Goal: Task Accomplishment & Management: Use online tool/utility

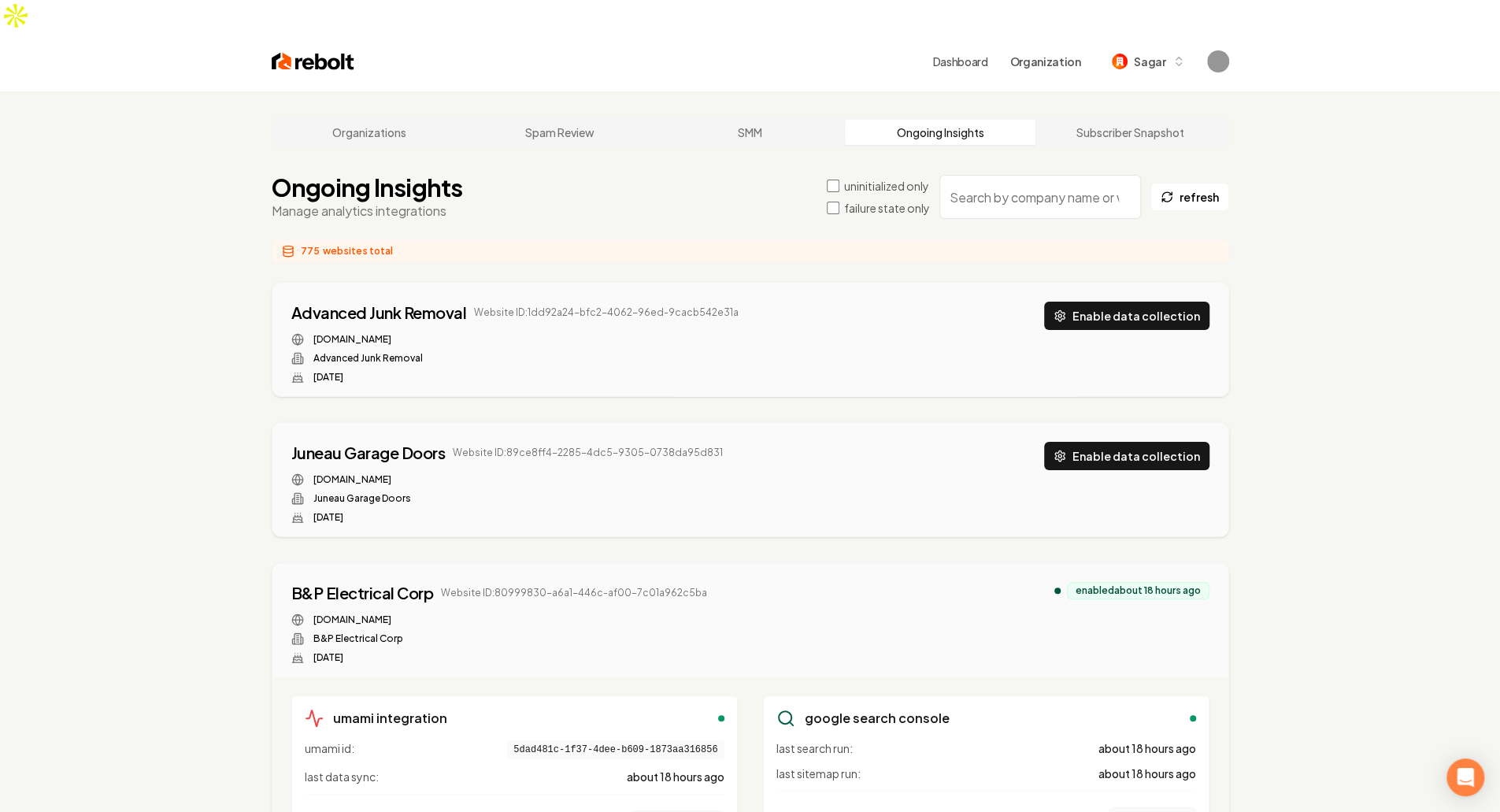
click at [880, 200] on label "failure state only" at bounding box center [887, 207] width 86 height 16
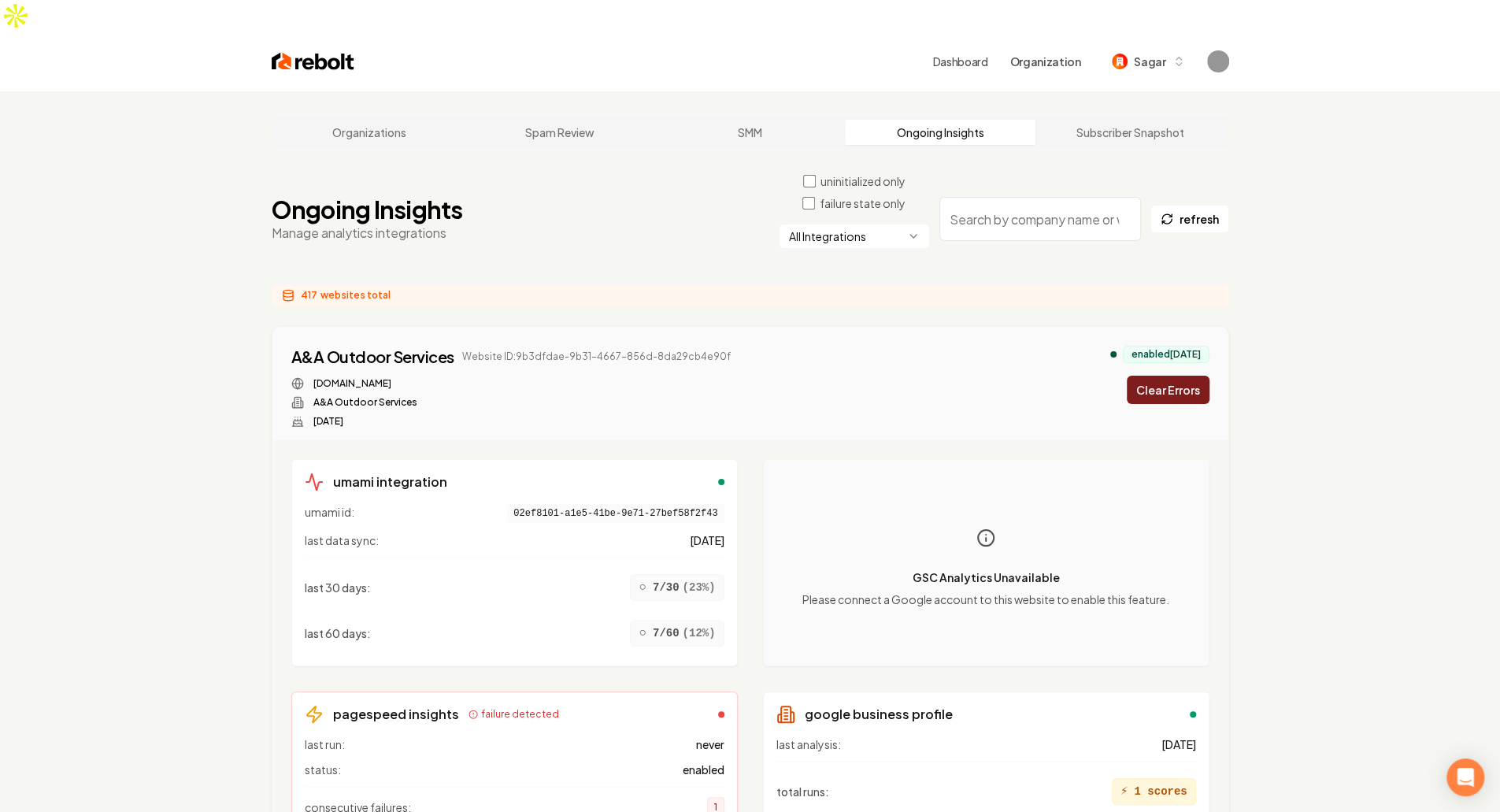
click at [891, 205] on html "Dashboard Organization Sagar Organizations Spam Review SMM Ongoing Insights Sub…" at bounding box center [750, 406] width 1500 height 812
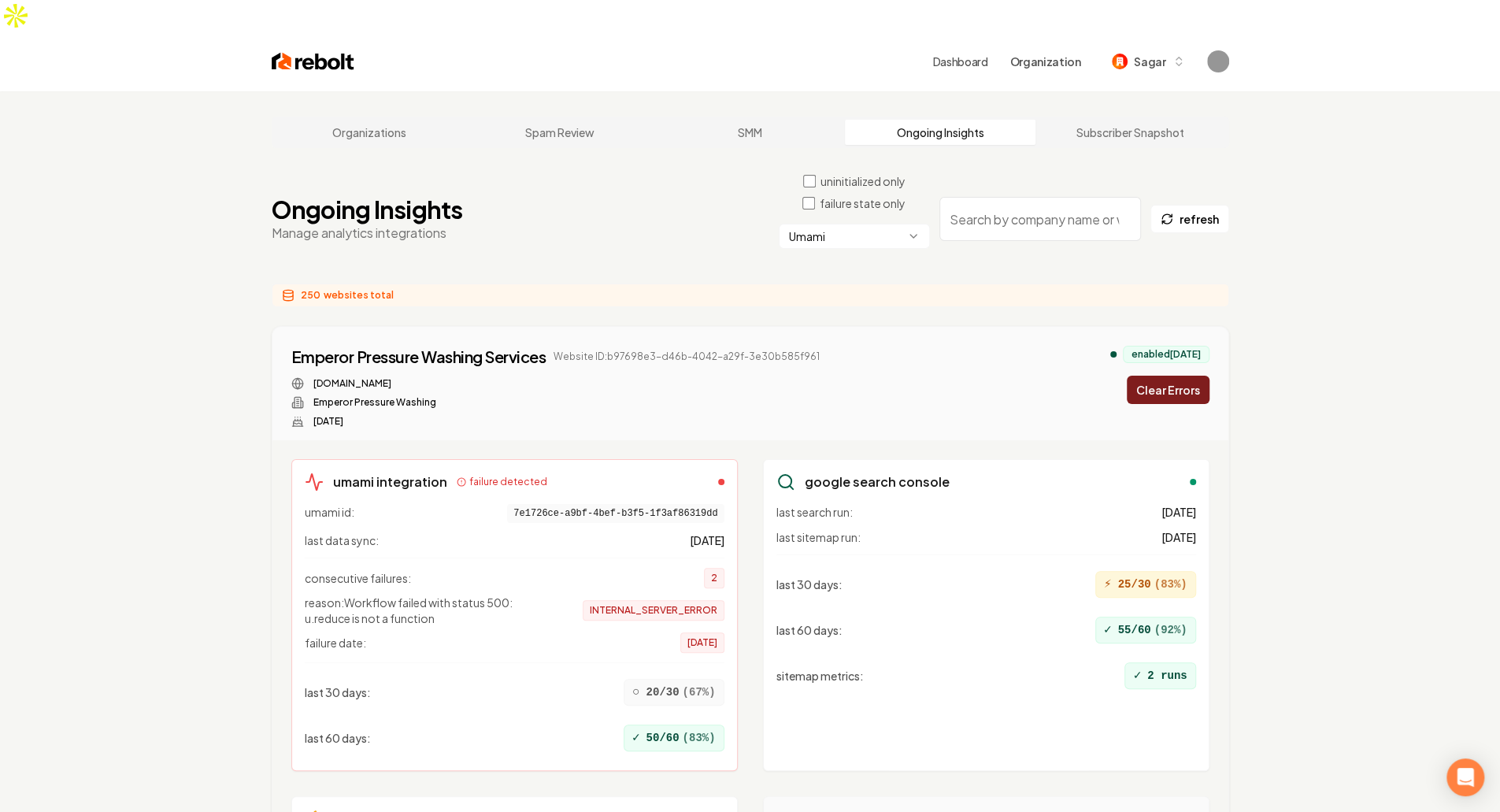
click at [1195, 376] on button "Clear Errors" at bounding box center [1167, 390] width 82 height 28
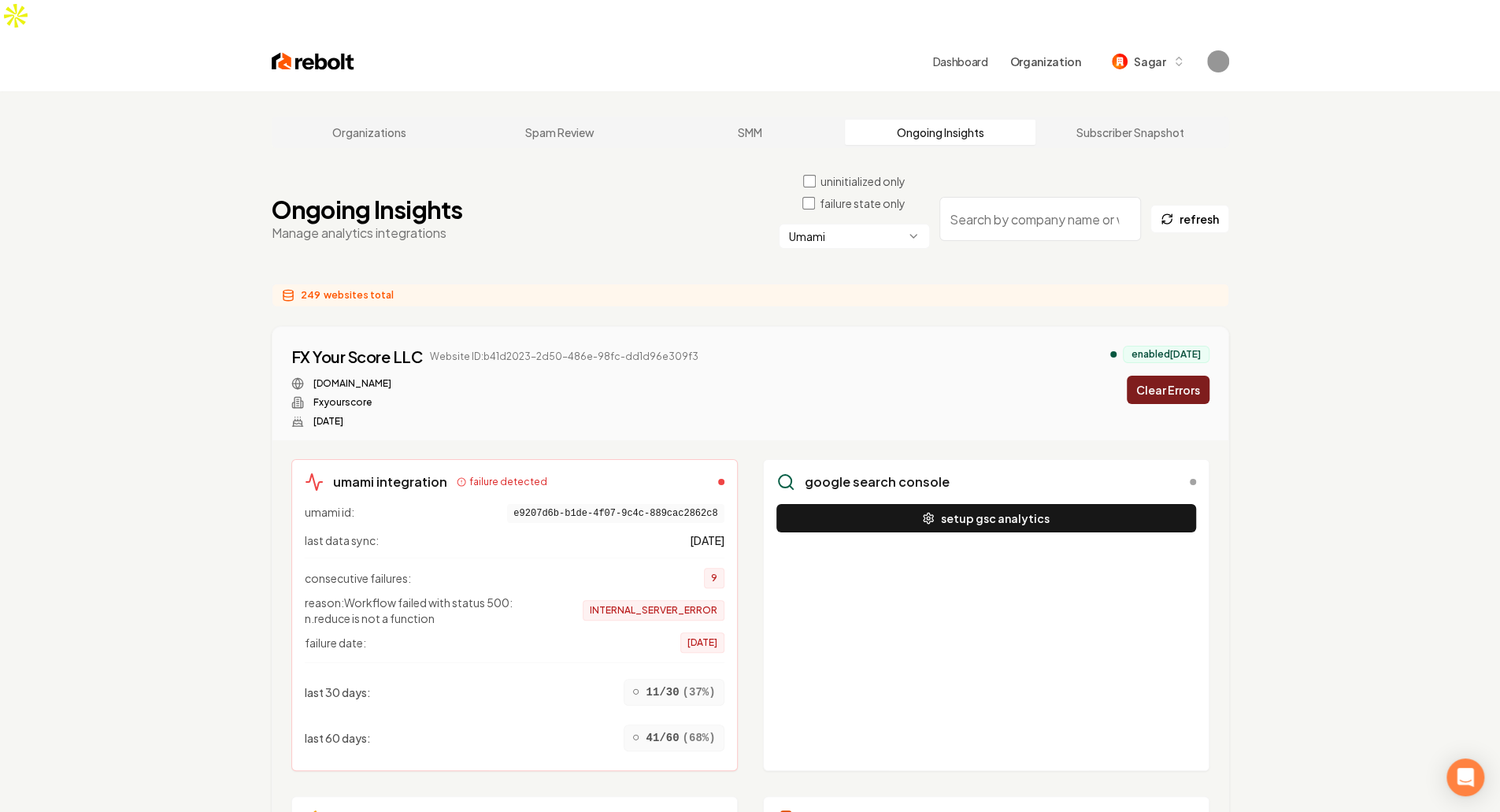
click at [1195, 376] on button "Clear Errors" at bounding box center [1167, 390] width 82 height 28
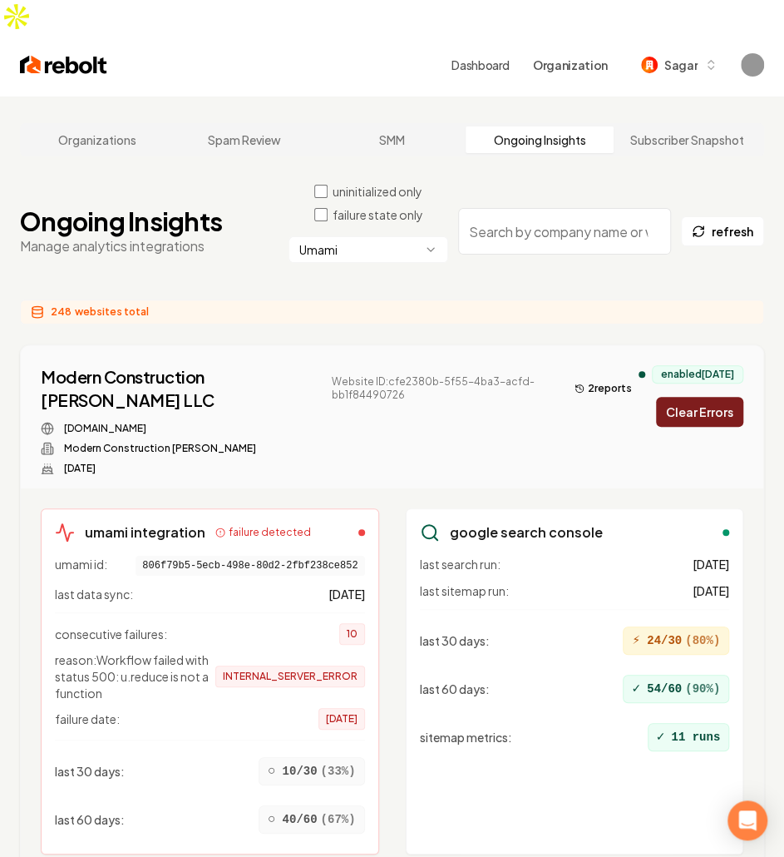
click at [723, 401] on button "Clear Errors" at bounding box center [699, 412] width 87 height 30
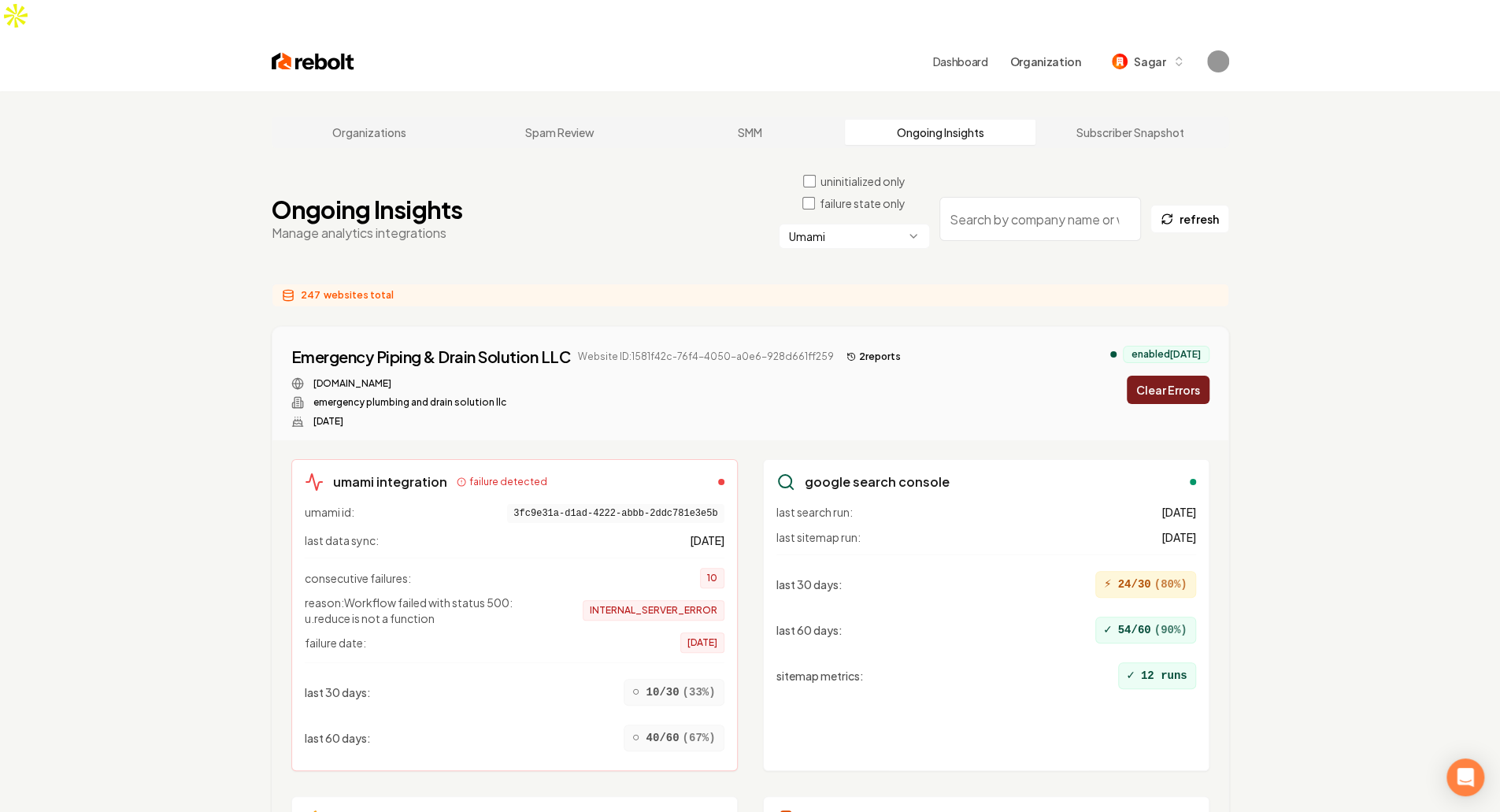
click at [742, 376] on button "Clear Errors" at bounding box center [1167, 390] width 82 height 28
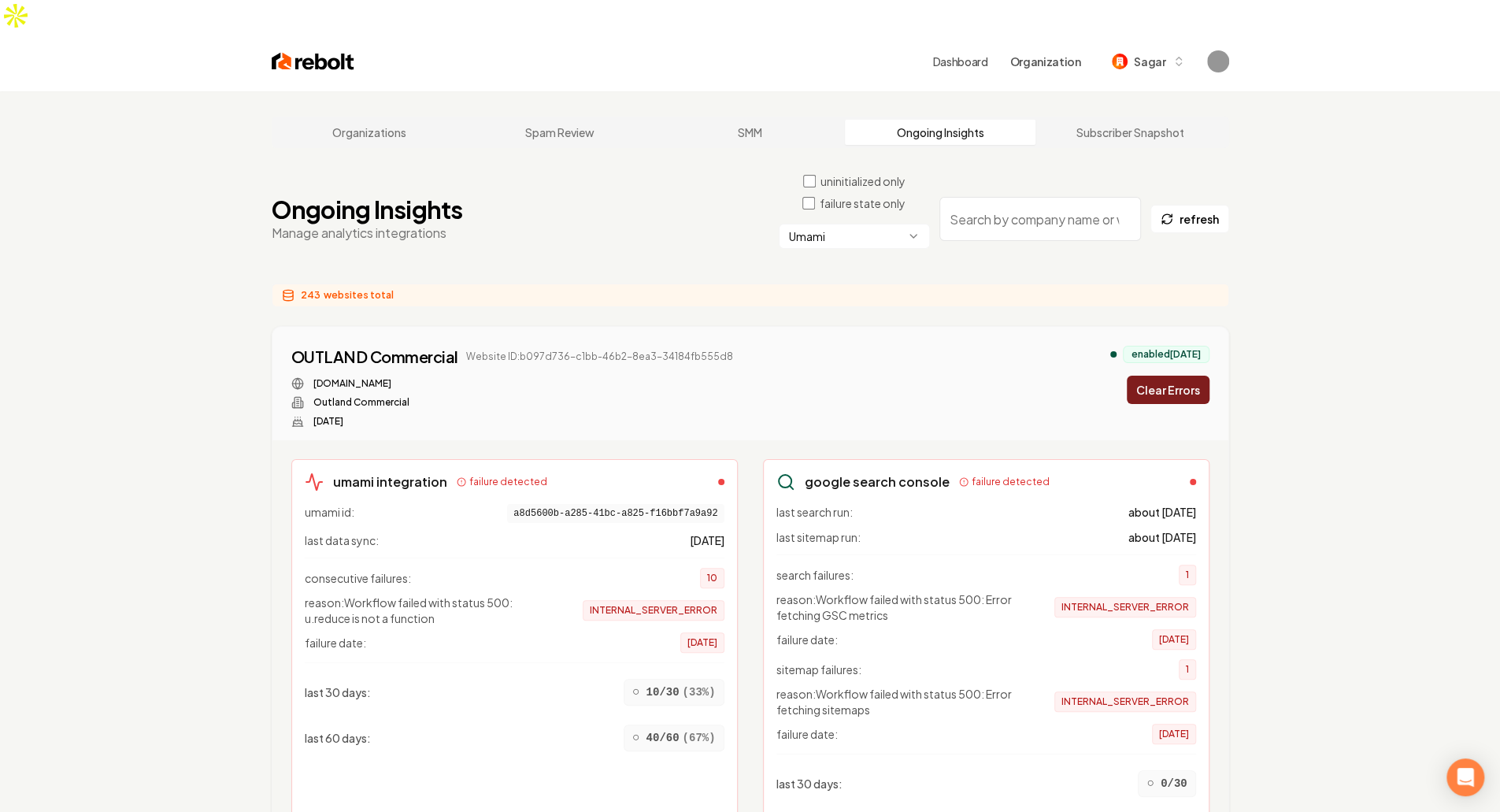
click at [742, 376] on button "Clear Errors" at bounding box center [1167, 390] width 82 height 28
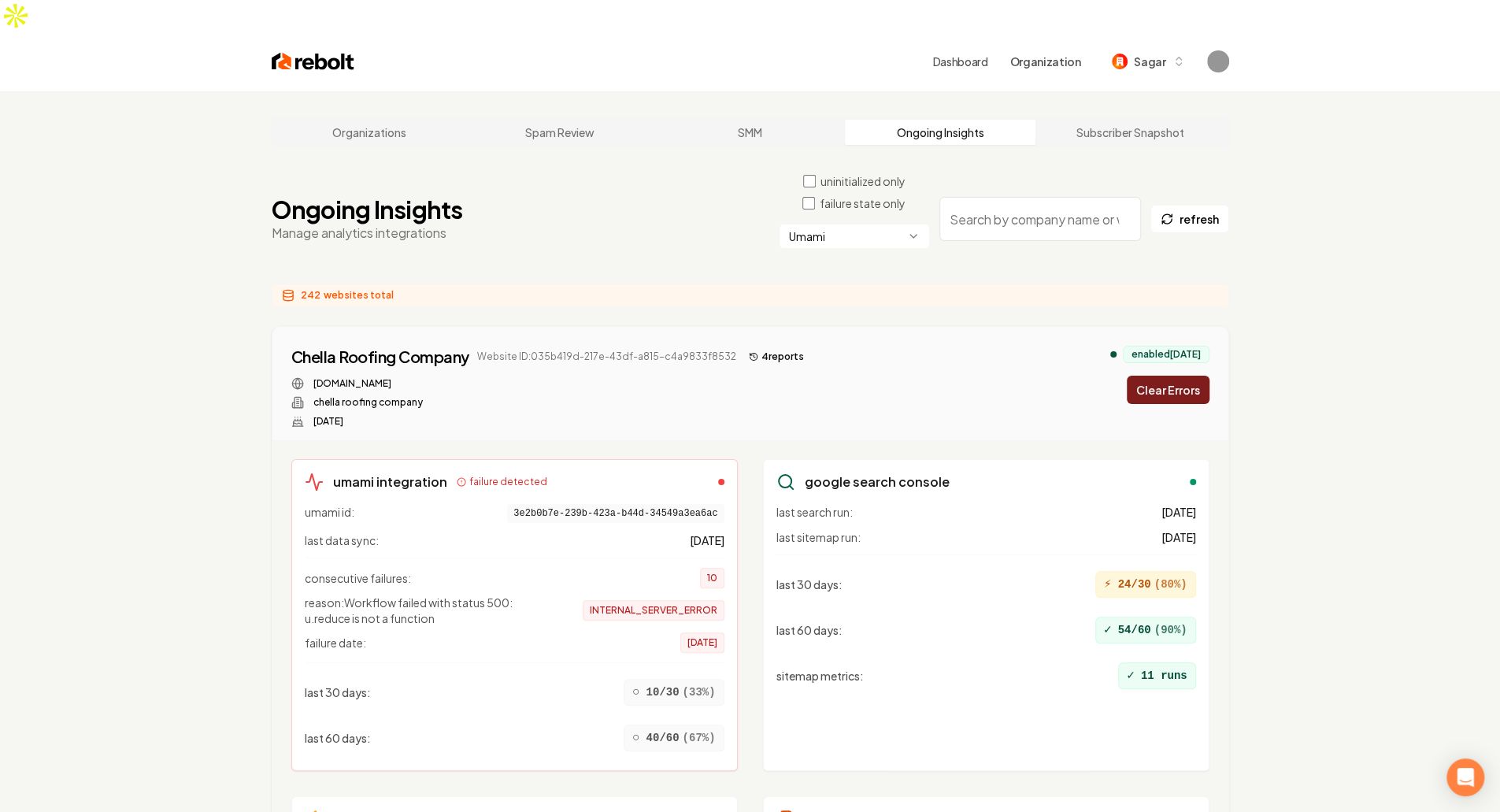
click at [742, 376] on button "Clear Errors" at bounding box center [1167, 390] width 82 height 28
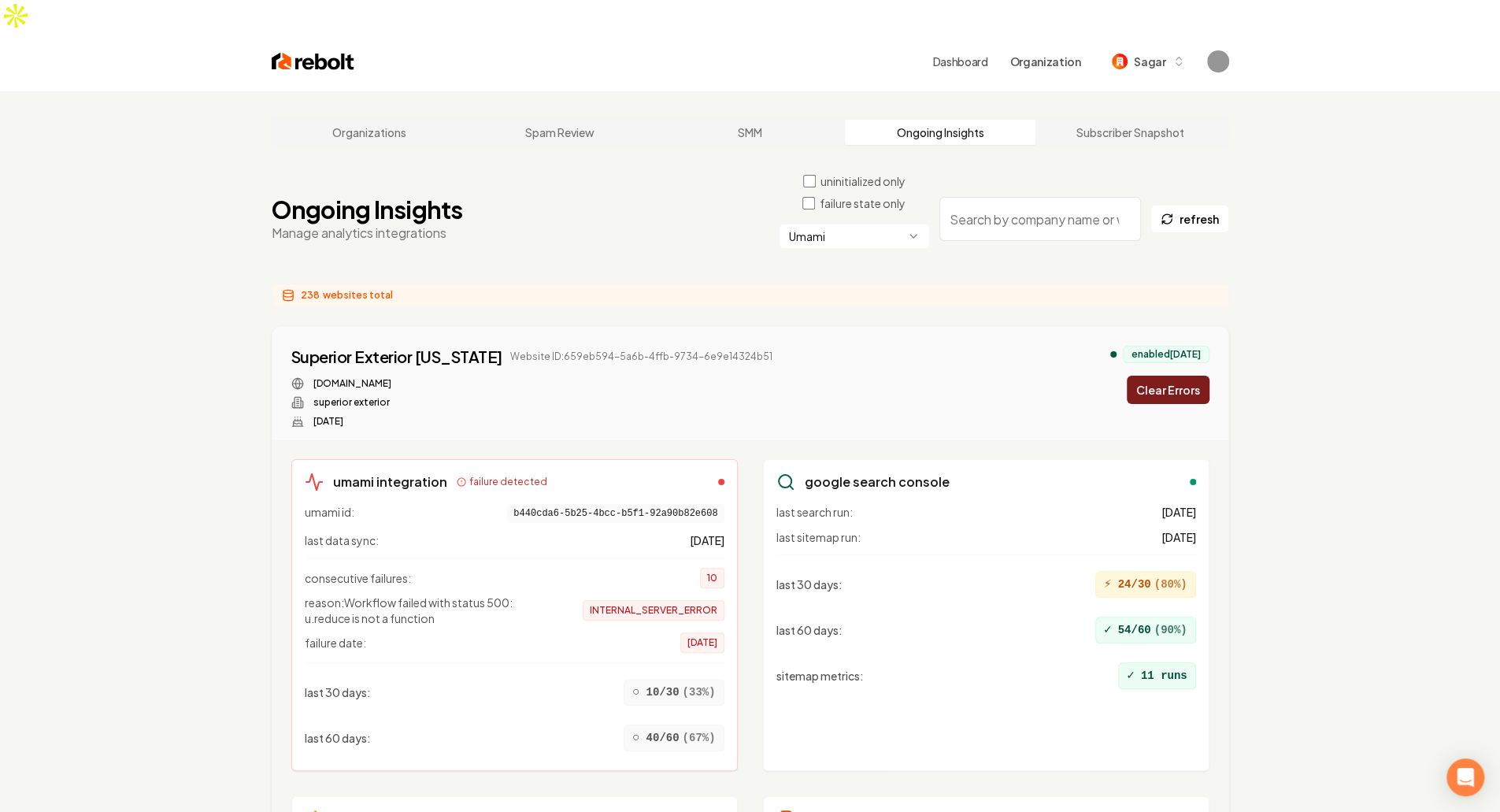
click at [742, 376] on button "Clear Errors" at bounding box center [1167, 390] width 82 height 28
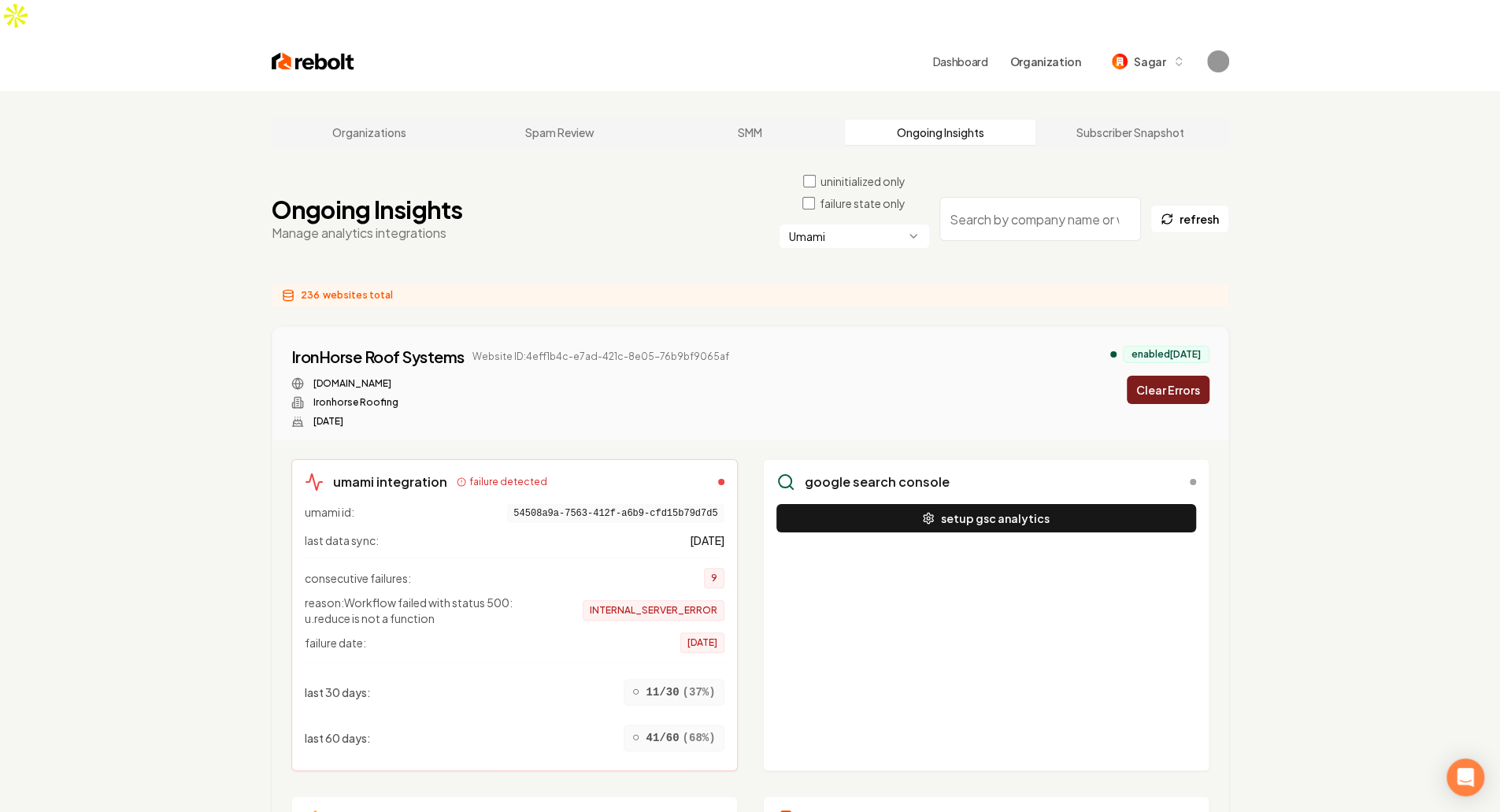
click at [742, 376] on button "Clear Errors" at bounding box center [1167, 390] width 82 height 28
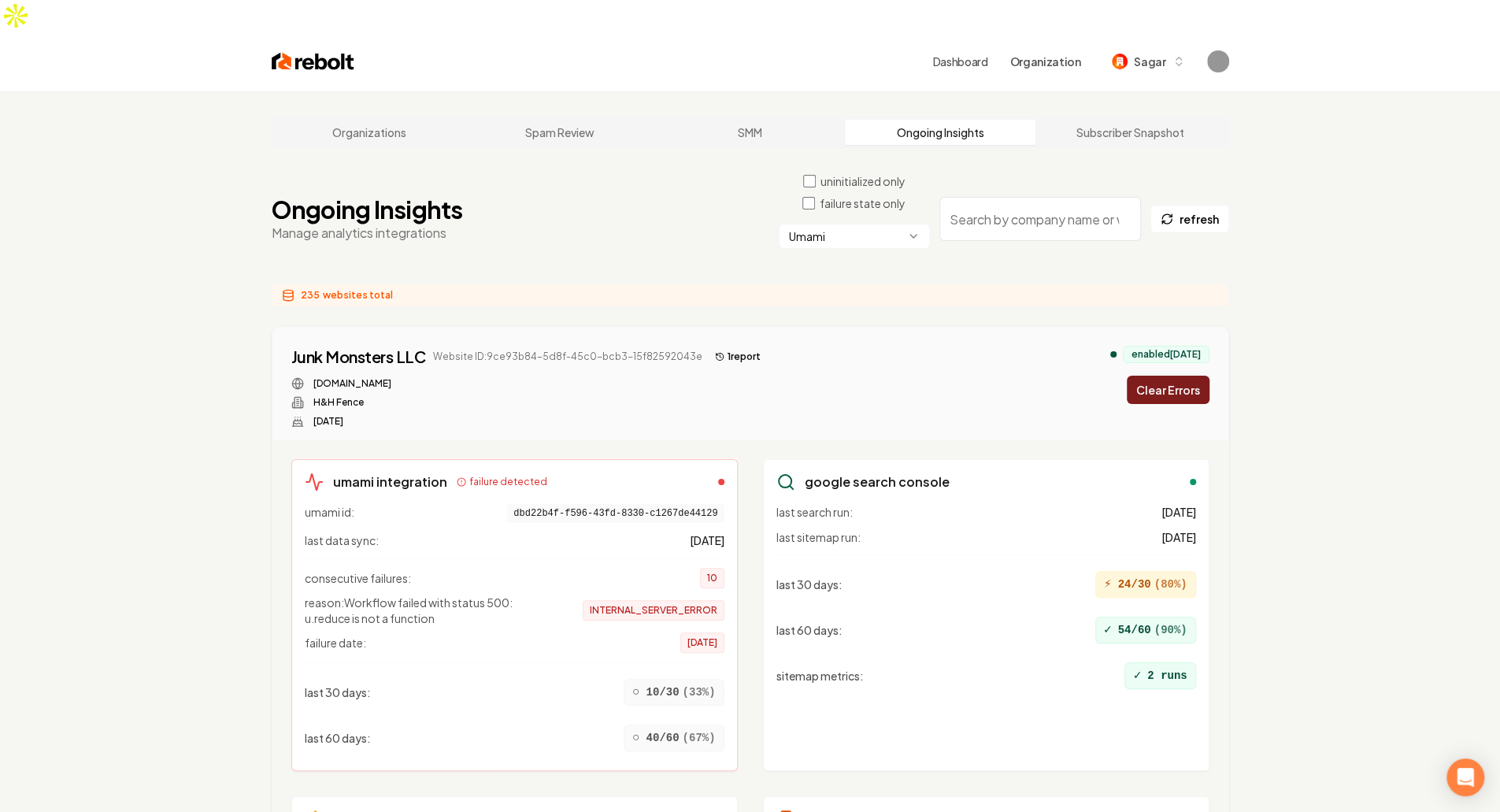
click at [742, 376] on button "Clear Errors" at bounding box center [1167, 390] width 82 height 28
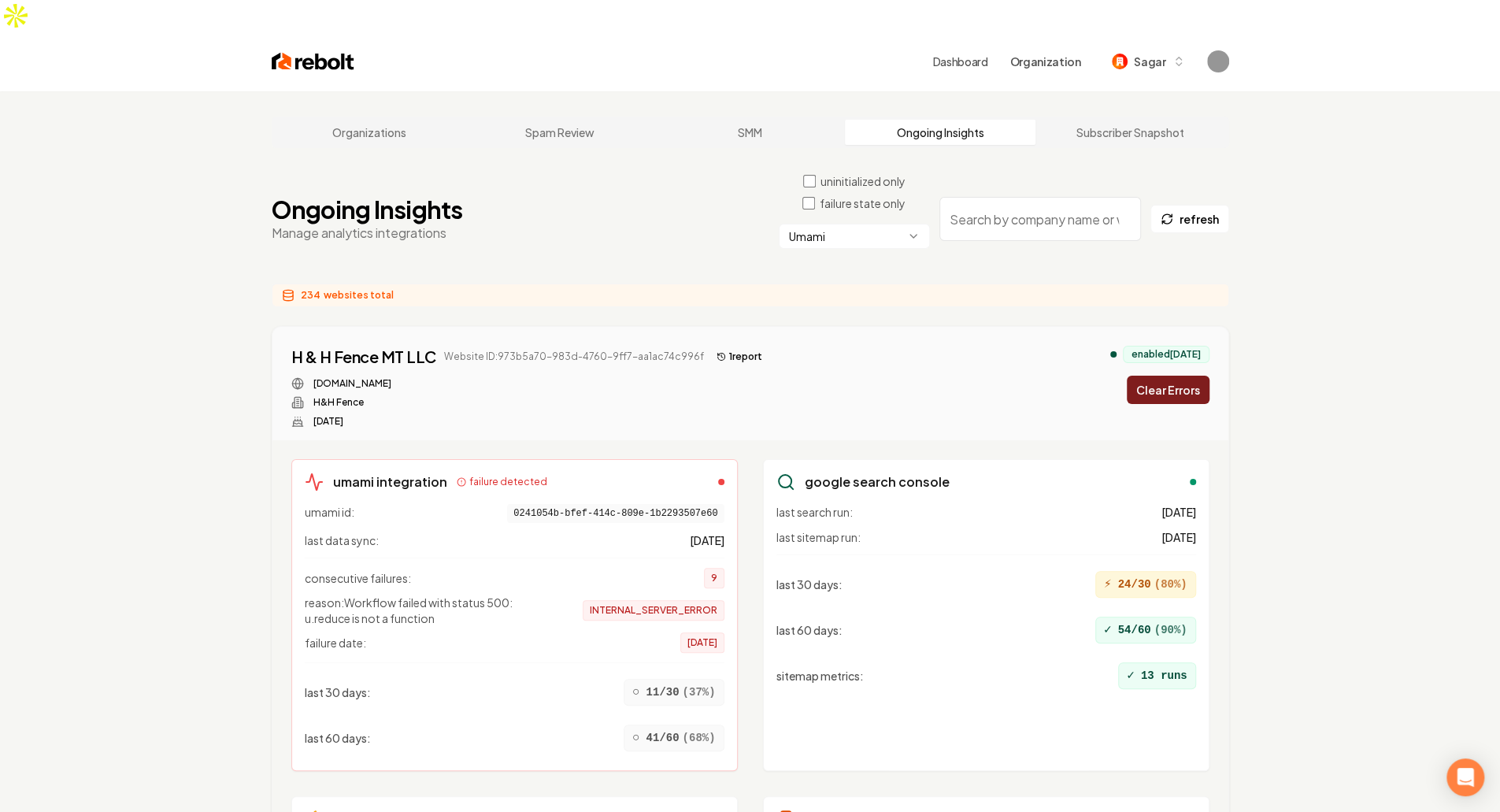
click at [742, 376] on button "Clear Errors" at bounding box center [1167, 390] width 82 height 28
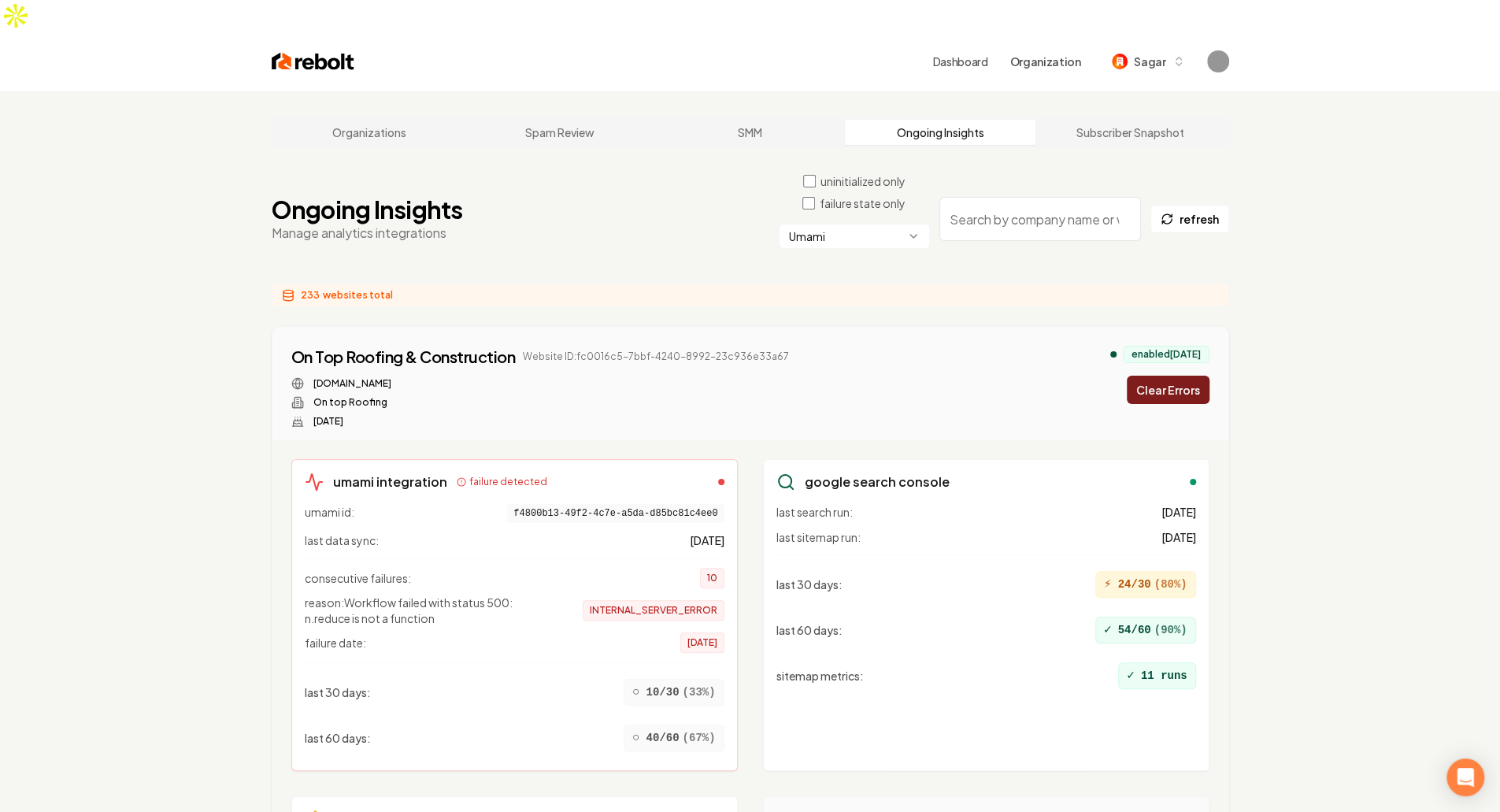
click at [742, 376] on button "Clear Errors" at bounding box center [1167, 390] width 82 height 28
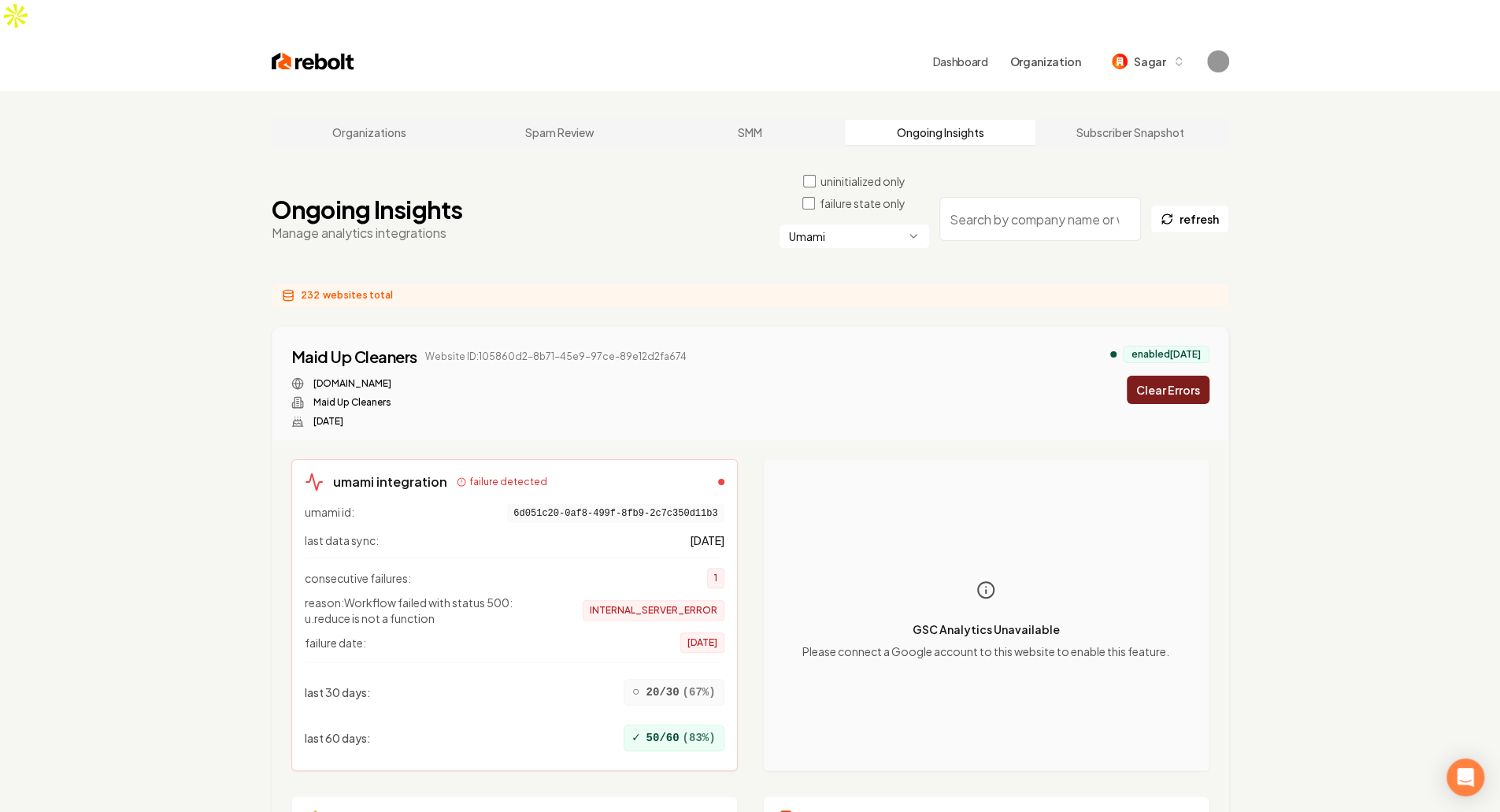
click at [742, 376] on button "Clear Errors" at bounding box center [1167, 390] width 82 height 28
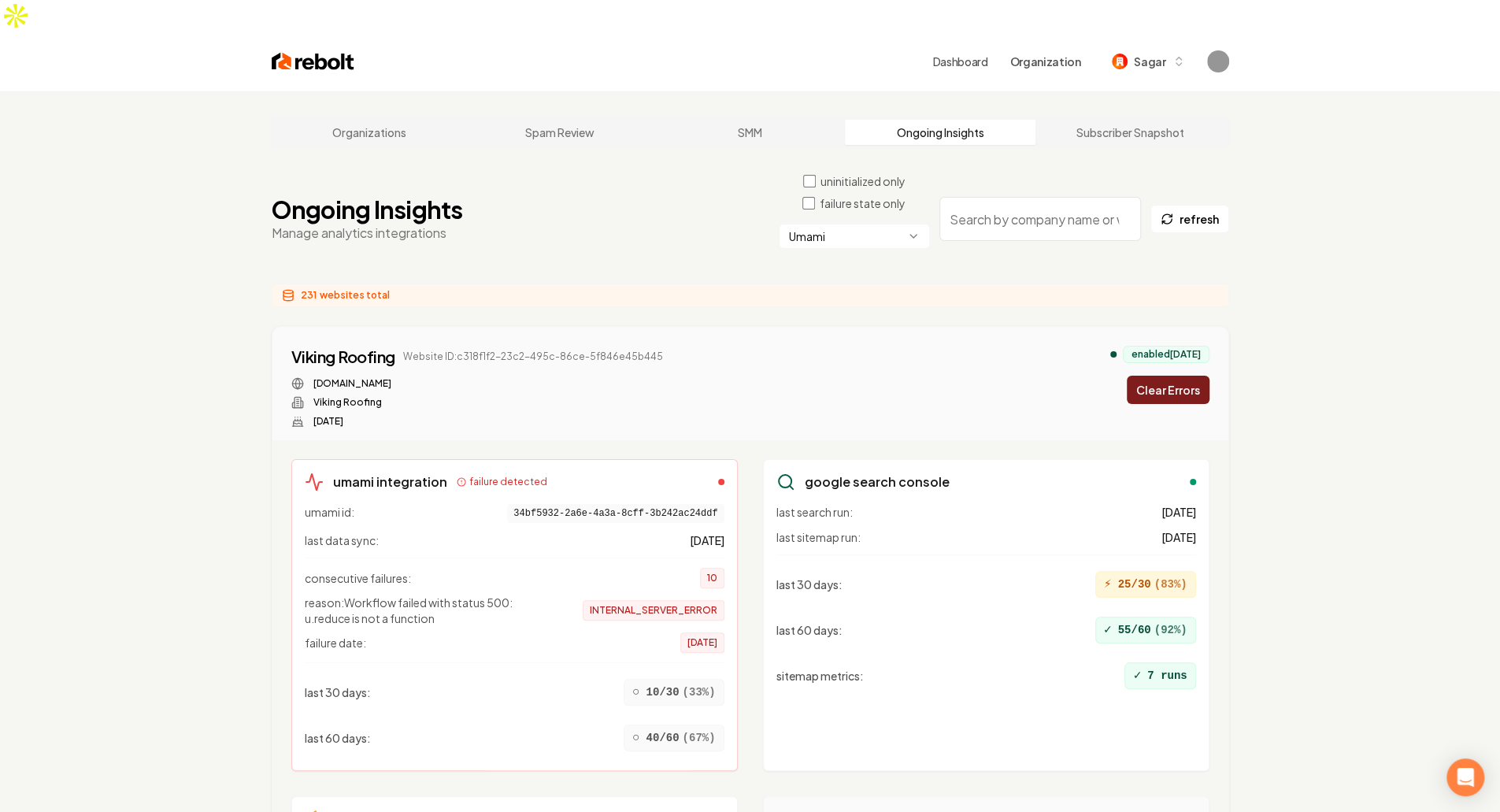
click at [742, 376] on button "Clear Errors" at bounding box center [1167, 390] width 82 height 28
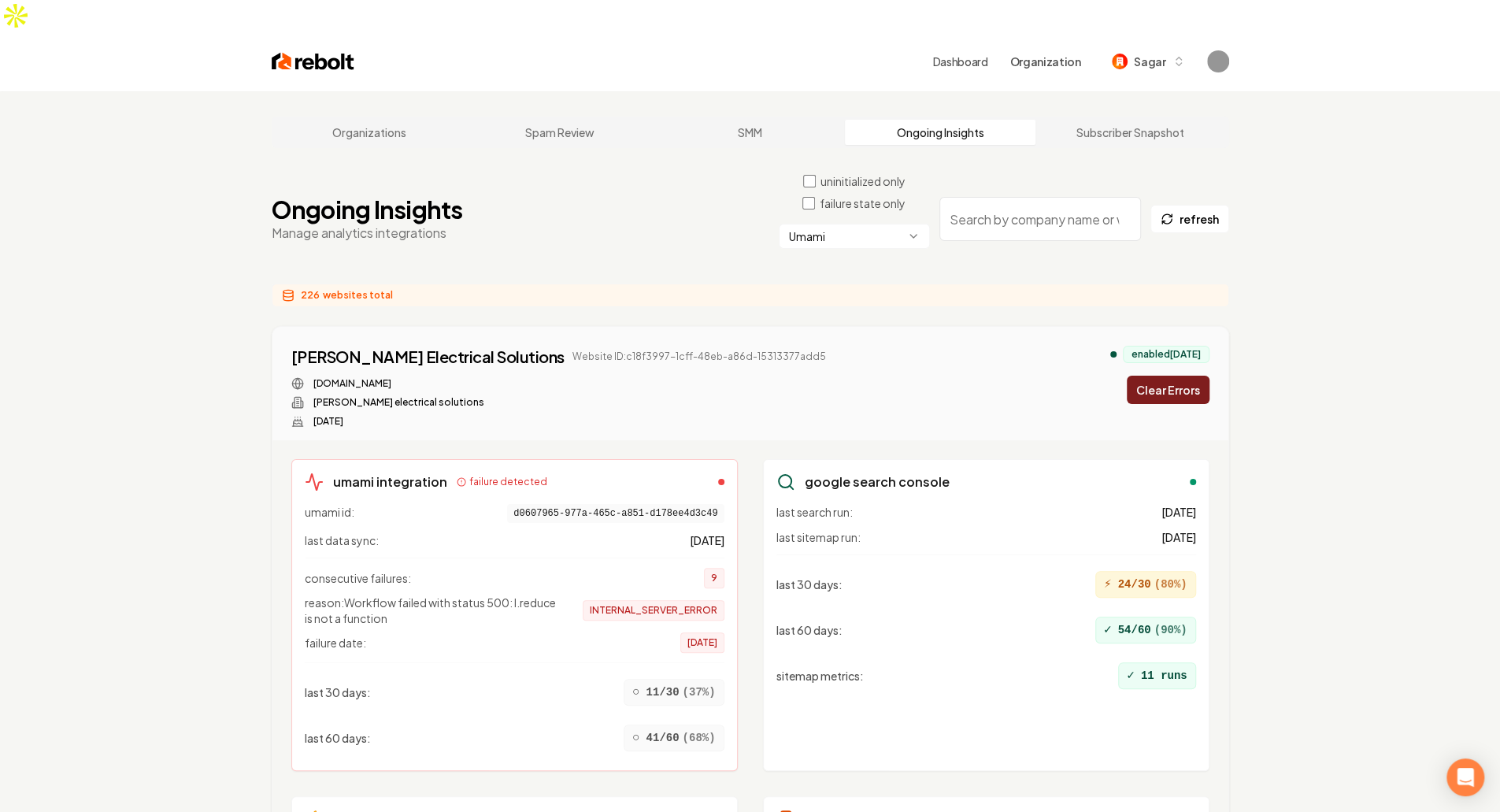
click at [742, 376] on button "Clear Errors" at bounding box center [1167, 390] width 82 height 28
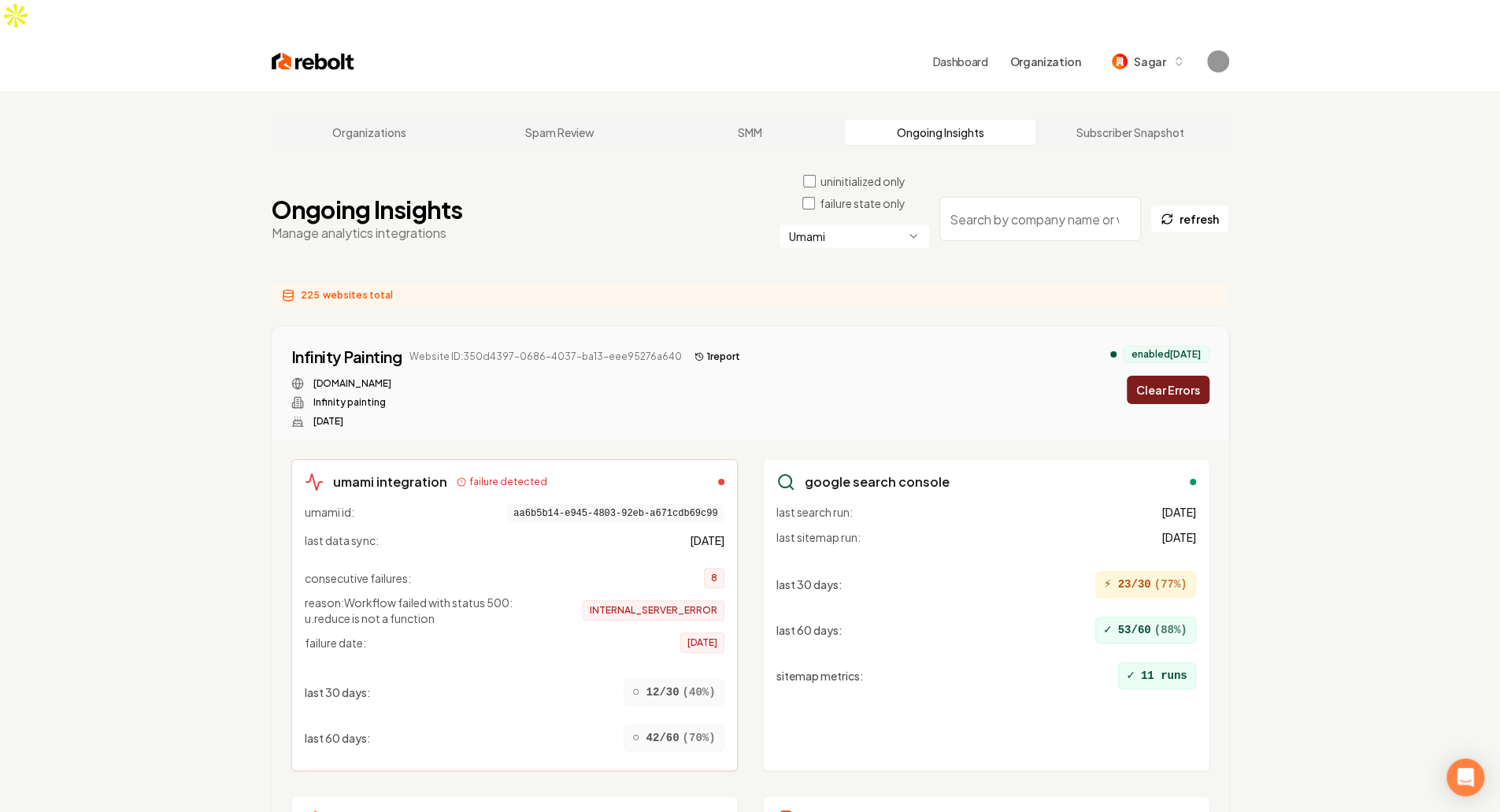
click at [742, 376] on button "Clear Errors" at bounding box center [1167, 390] width 82 height 28
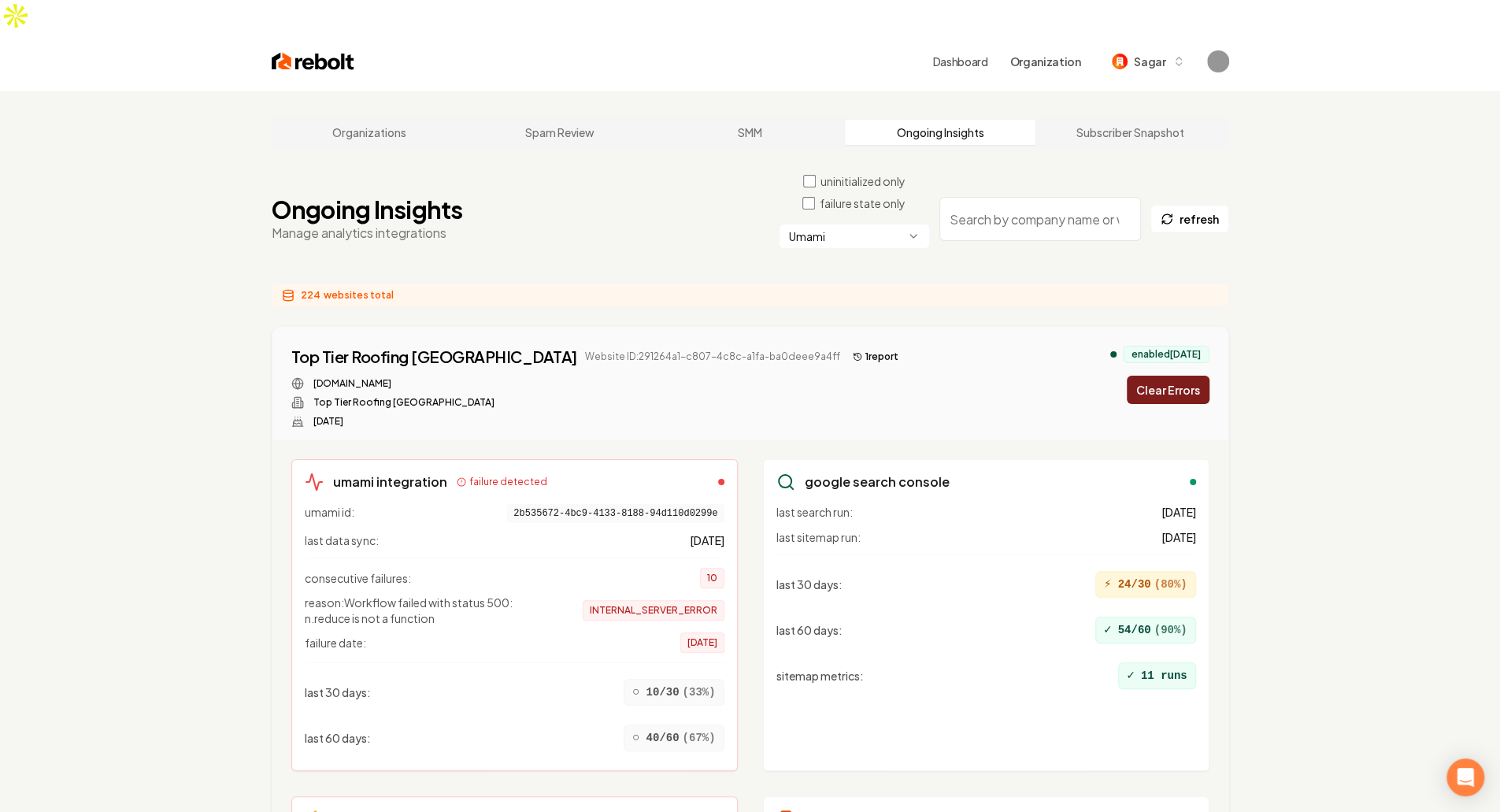
click at [742, 376] on button "Clear Errors" at bounding box center [1167, 390] width 82 height 28
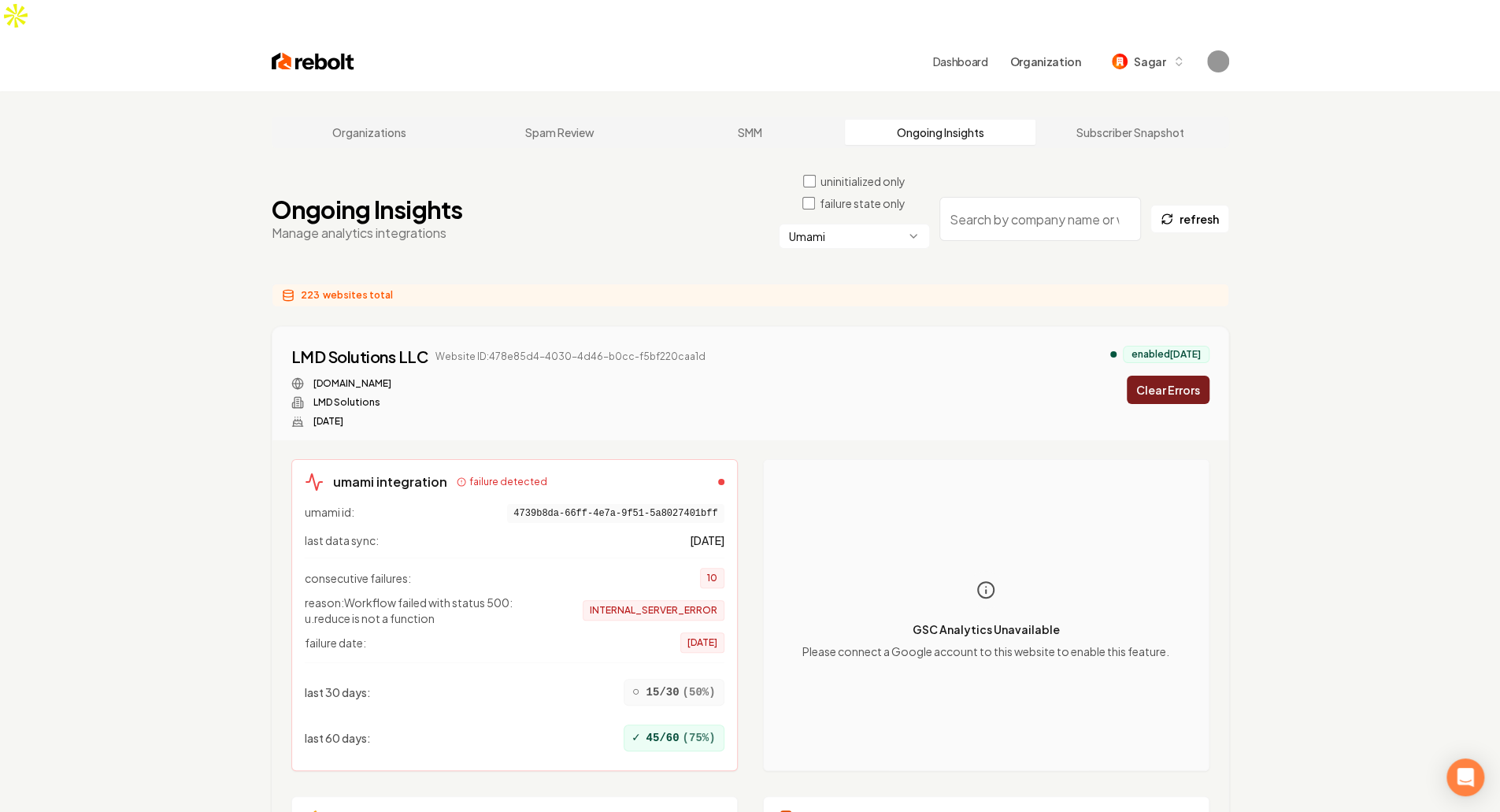
click at [742, 376] on button "Clear Errors" at bounding box center [1167, 390] width 82 height 28
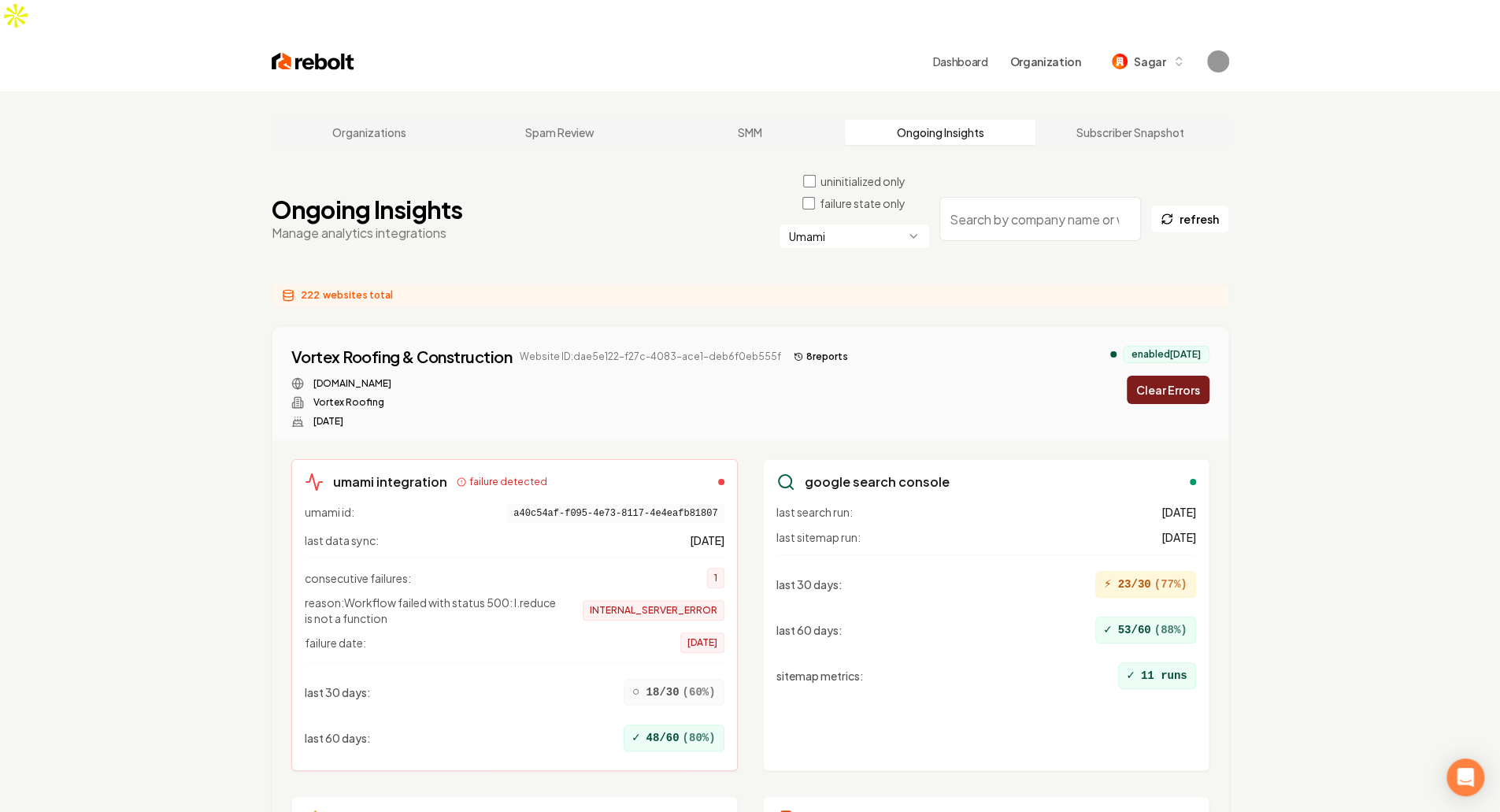
click at [742, 376] on button "Clear Errors" at bounding box center [1167, 390] width 82 height 28
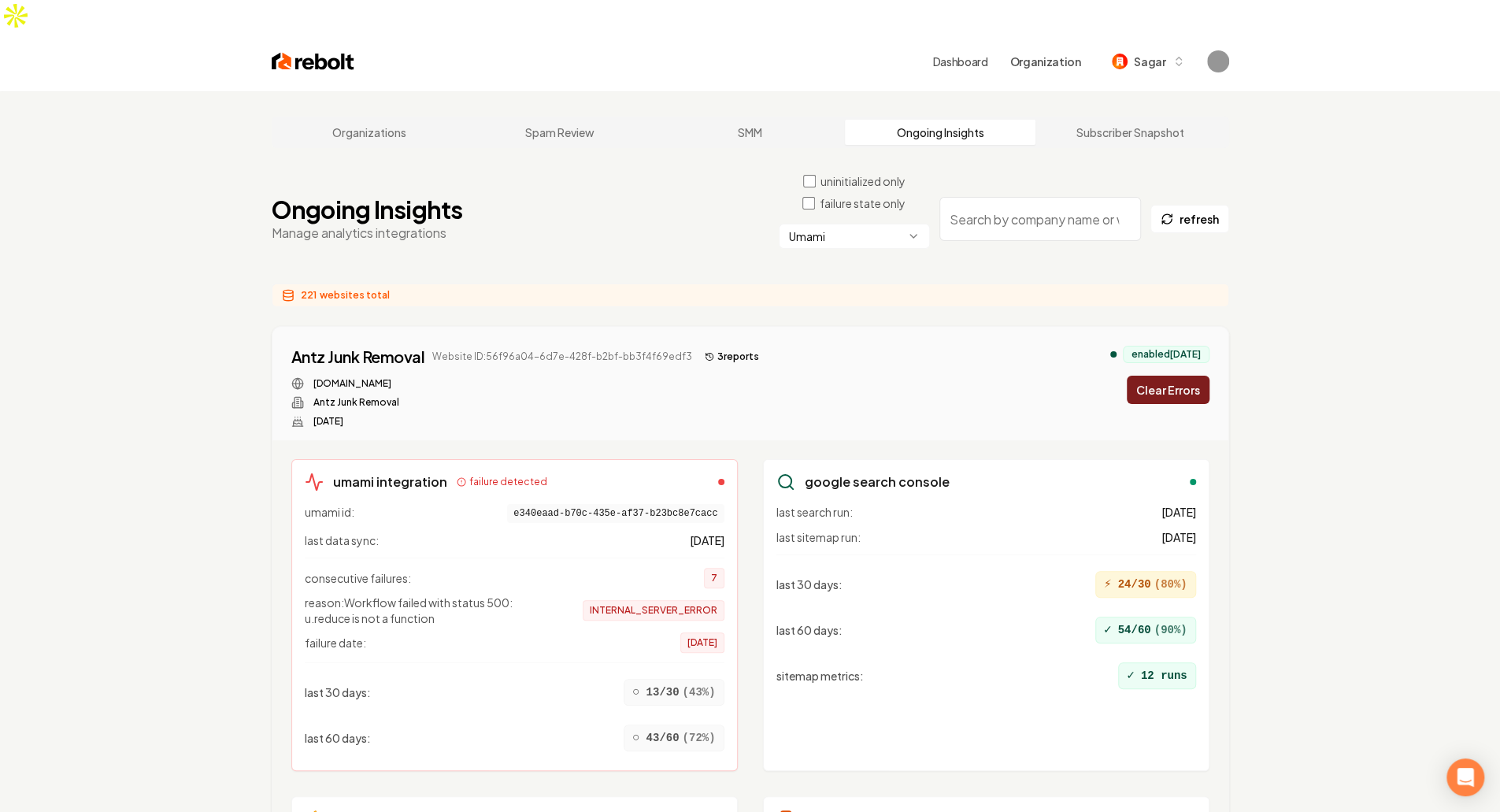
click at [742, 376] on button "Clear Errors" at bounding box center [1167, 390] width 82 height 28
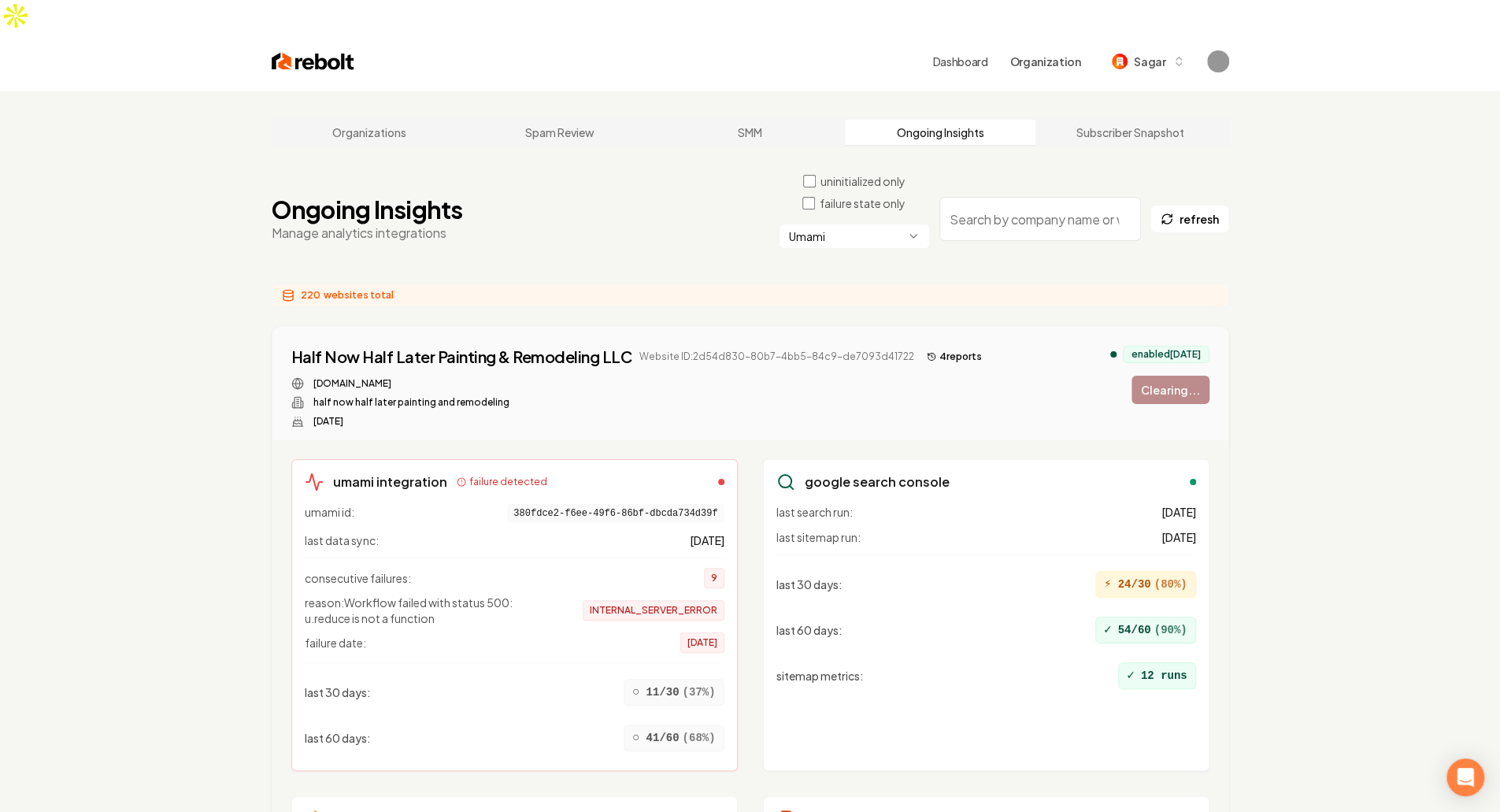
click at [742, 360] on div "enabled 4 months ago Clearing..." at bounding box center [1159, 375] width 99 height 59
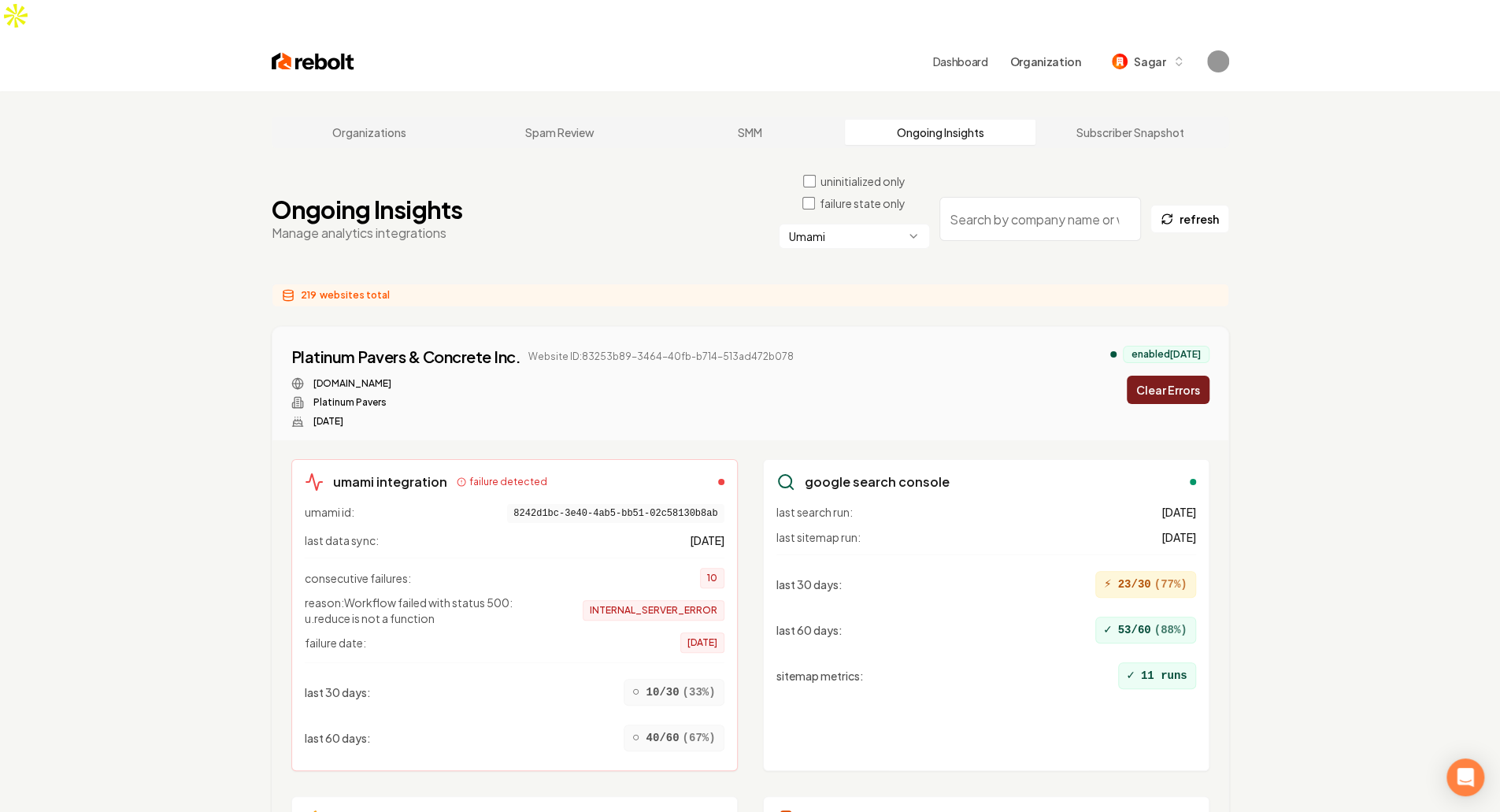
click at [742, 376] on button "Clear Errors" at bounding box center [1167, 390] width 82 height 28
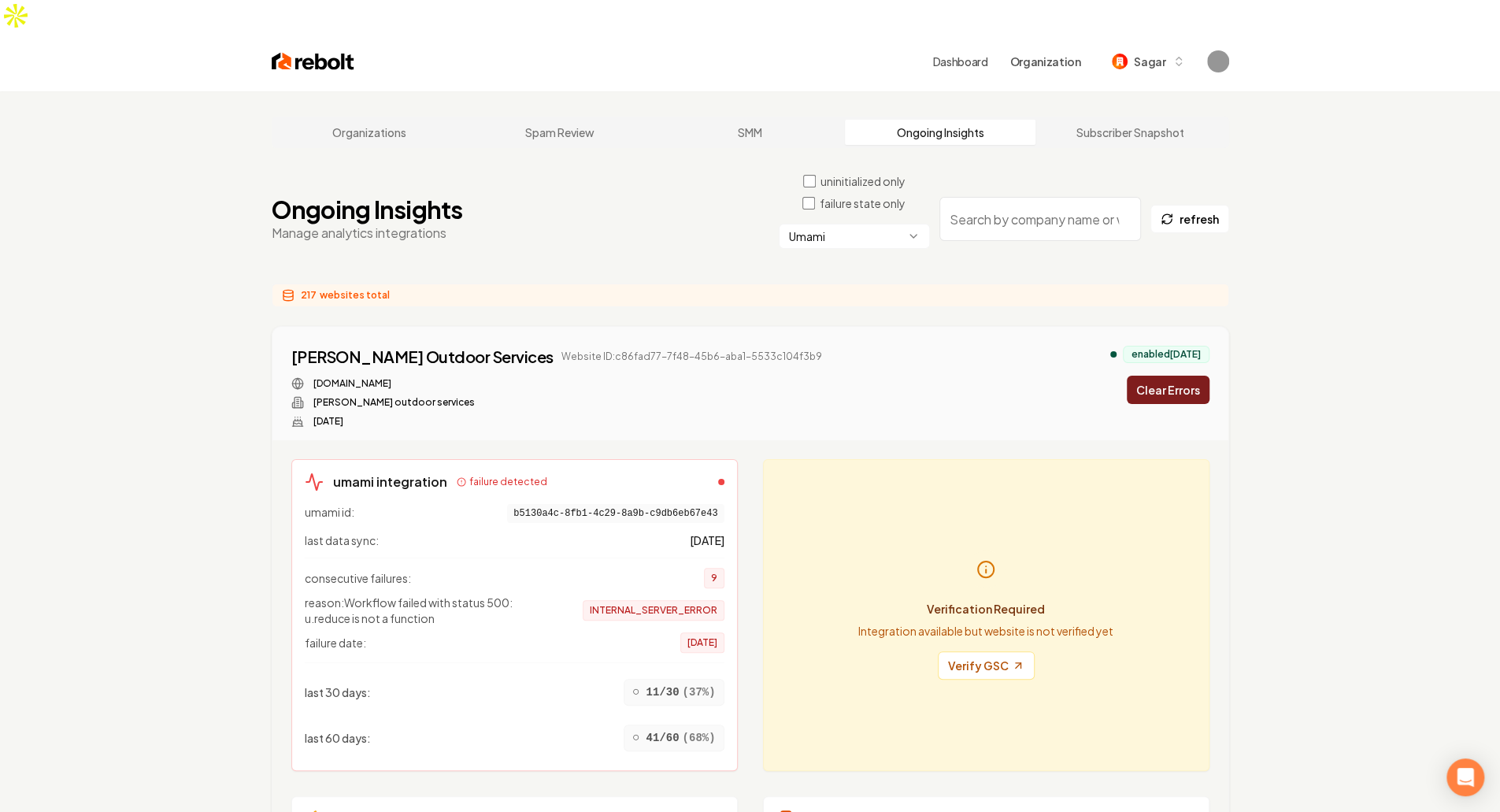
click at [742, 376] on button "Clear Errors" at bounding box center [1167, 390] width 82 height 28
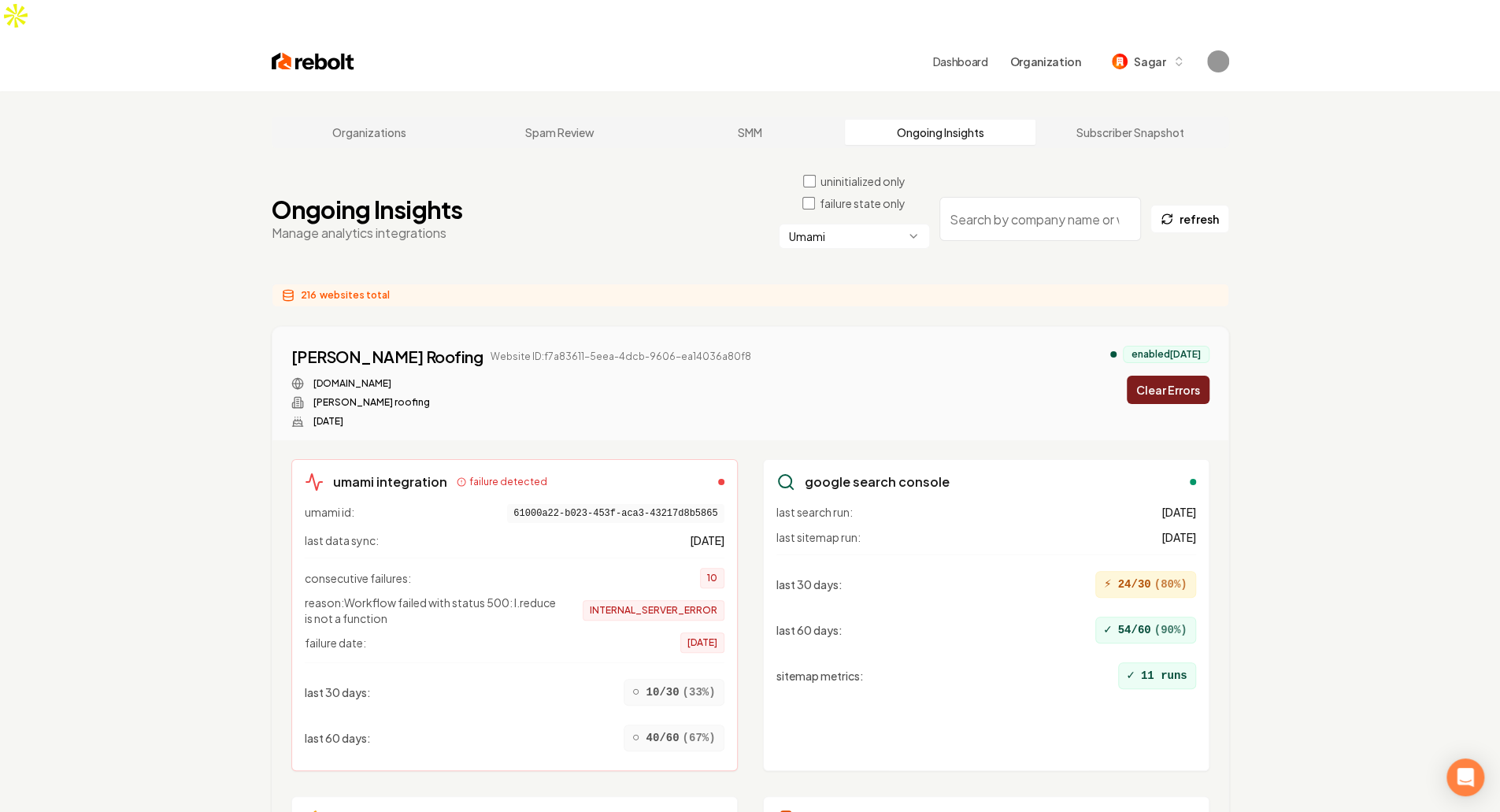
click at [742, 376] on button "Clear Errors" at bounding box center [1167, 390] width 82 height 28
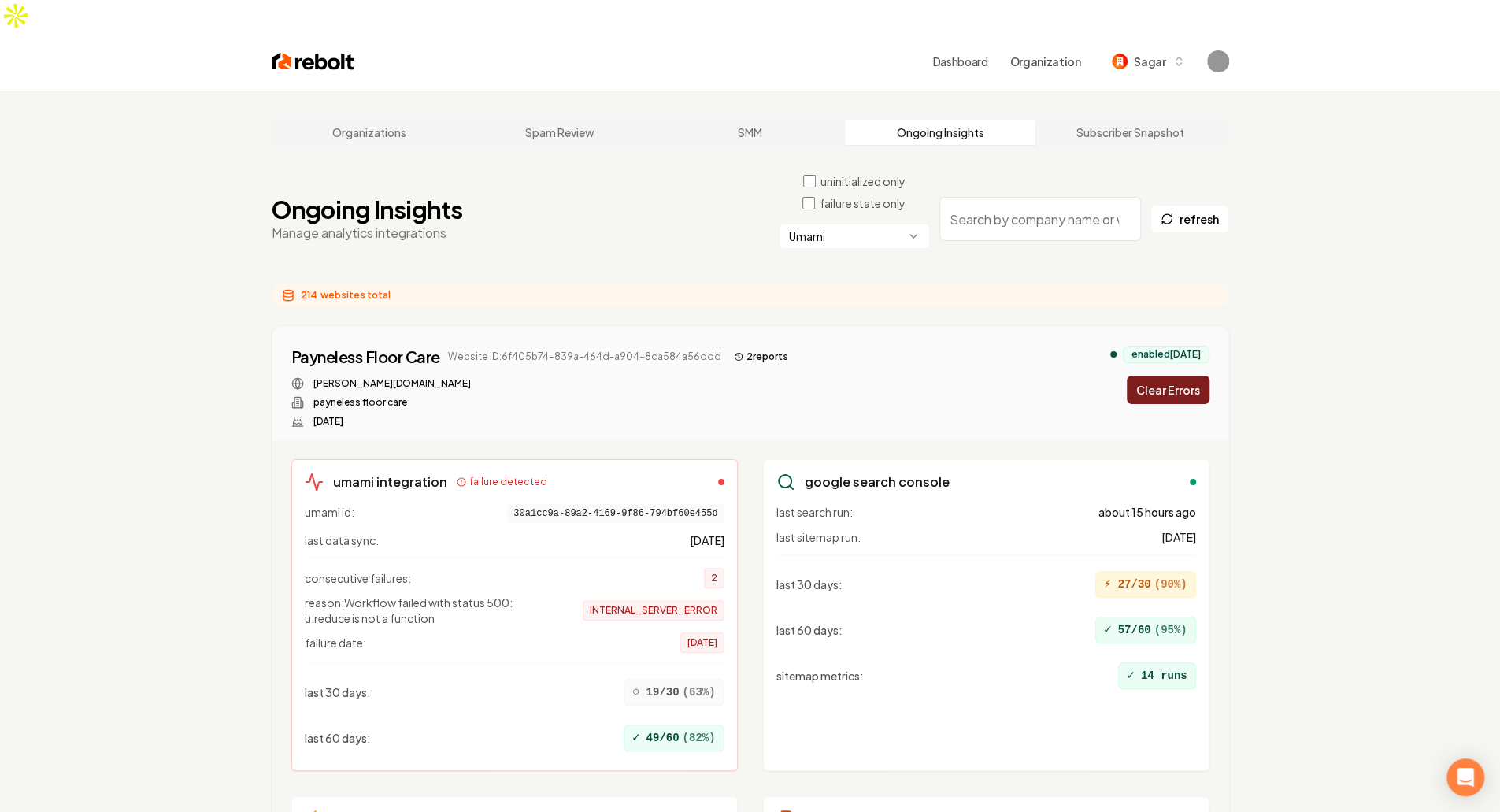
click at [742, 376] on button "Clear Errors" at bounding box center [1167, 390] width 82 height 28
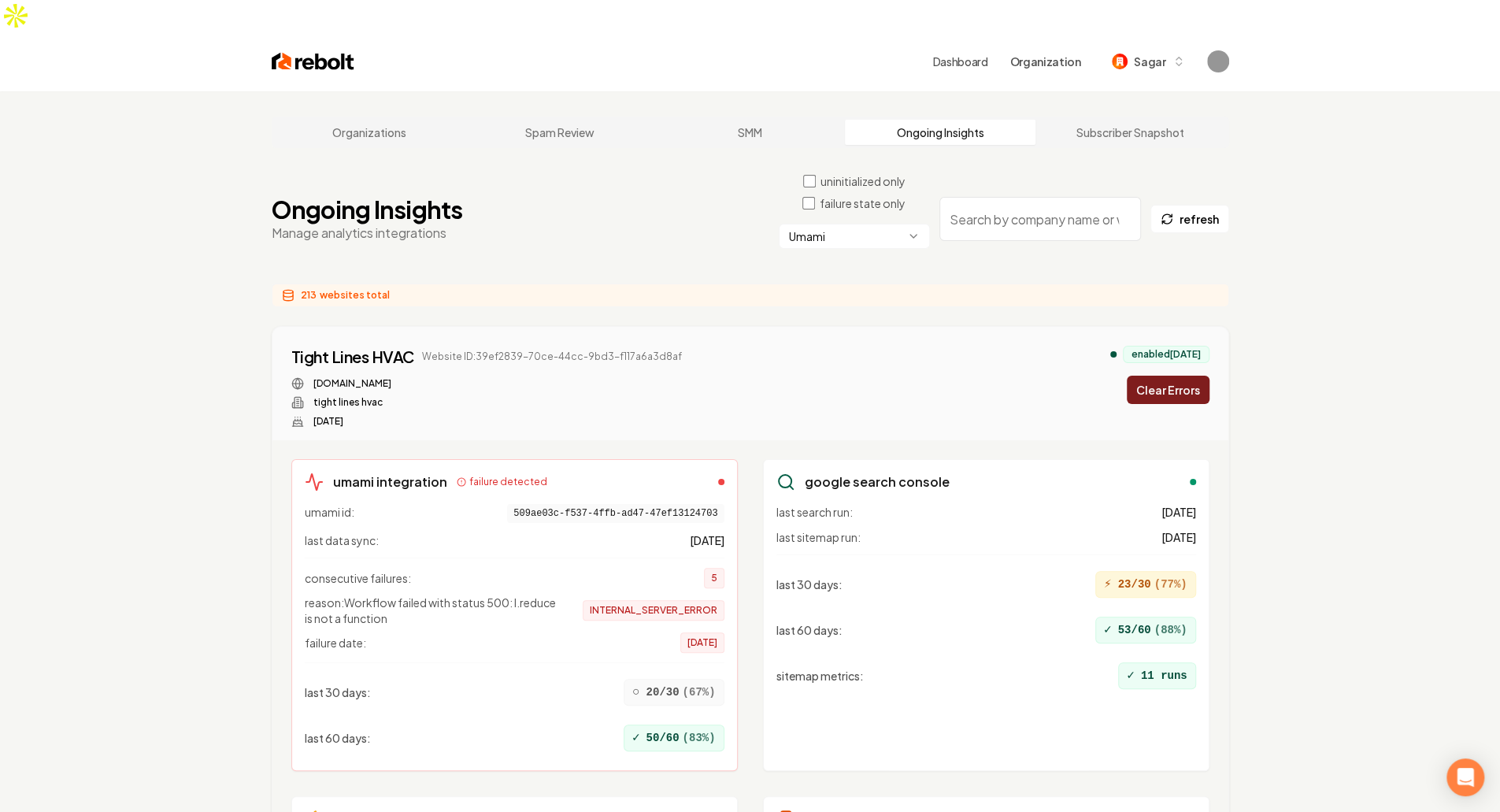
click at [742, 376] on button "Clear Errors" at bounding box center [1167, 390] width 82 height 28
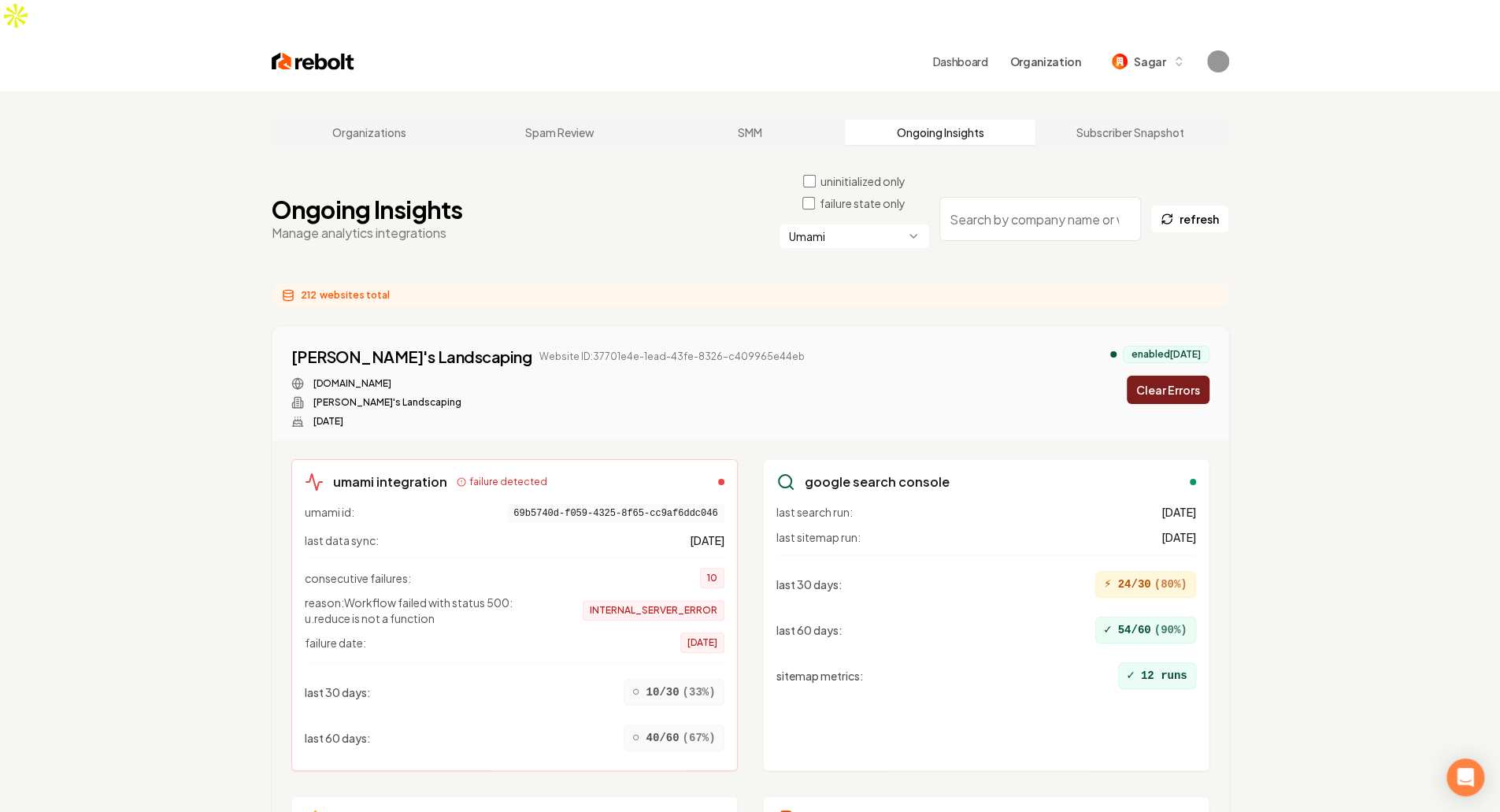
click at [742, 376] on button "Clear Errors" at bounding box center [1167, 390] width 82 height 28
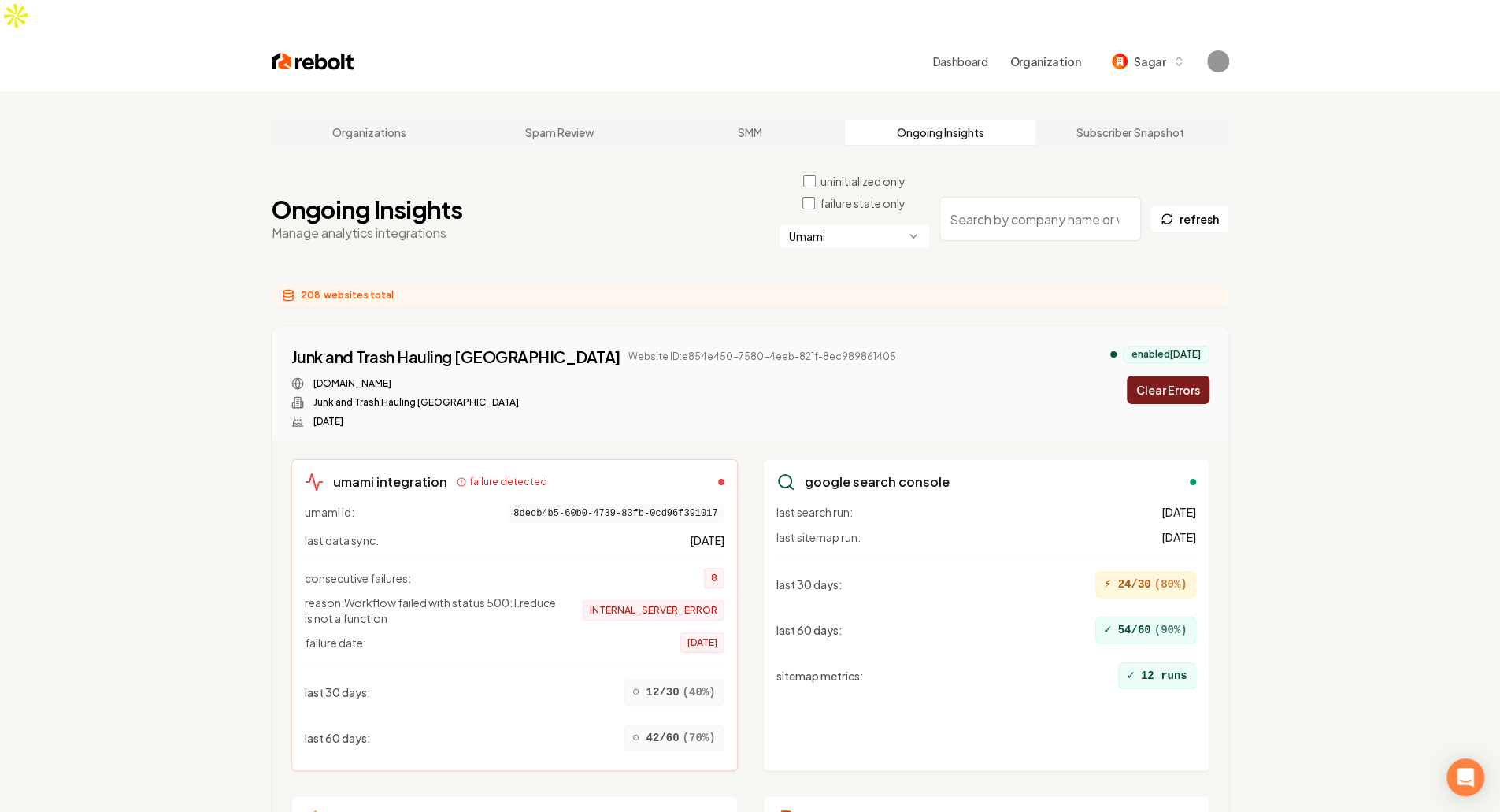
click at [742, 376] on button "Clear Errors" at bounding box center [1167, 390] width 82 height 28
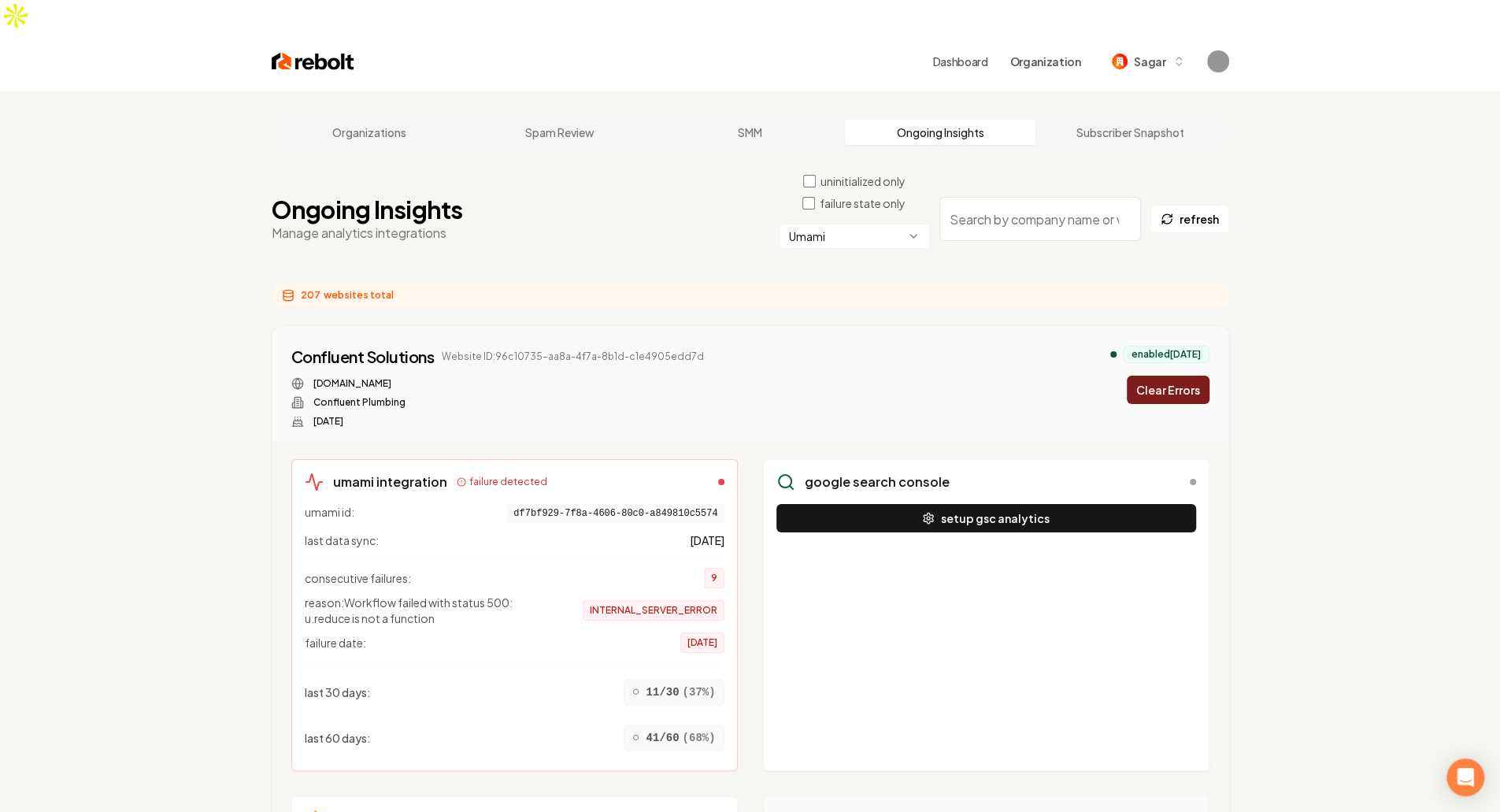
click at [742, 376] on button "Clear Errors" at bounding box center [1167, 390] width 82 height 28
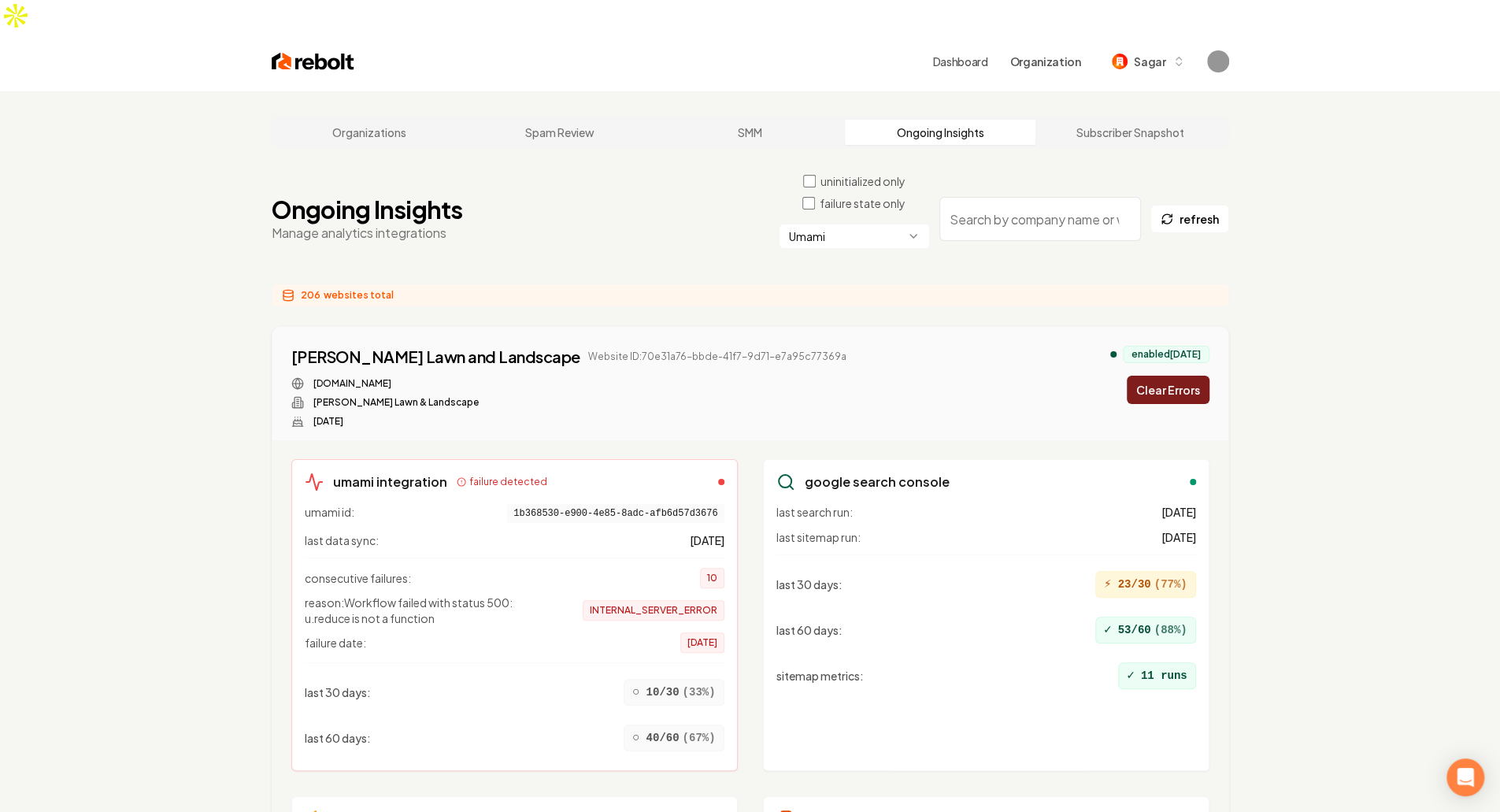
click at [742, 376] on button "Clear Errors" at bounding box center [1167, 390] width 82 height 28
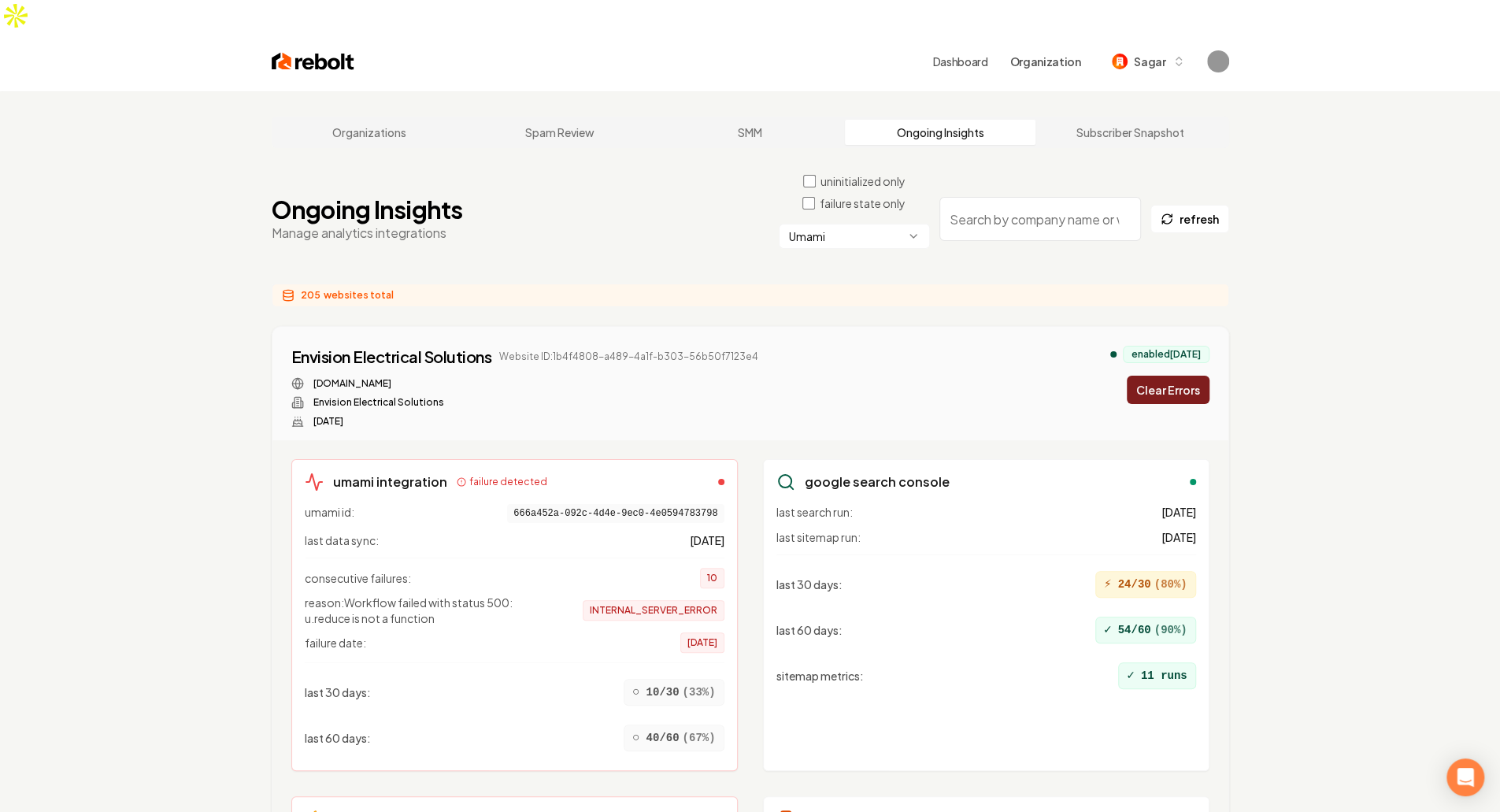
click at [742, 376] on button "Clear Errors" at bounding box center [1167, 390] width 82 height 28
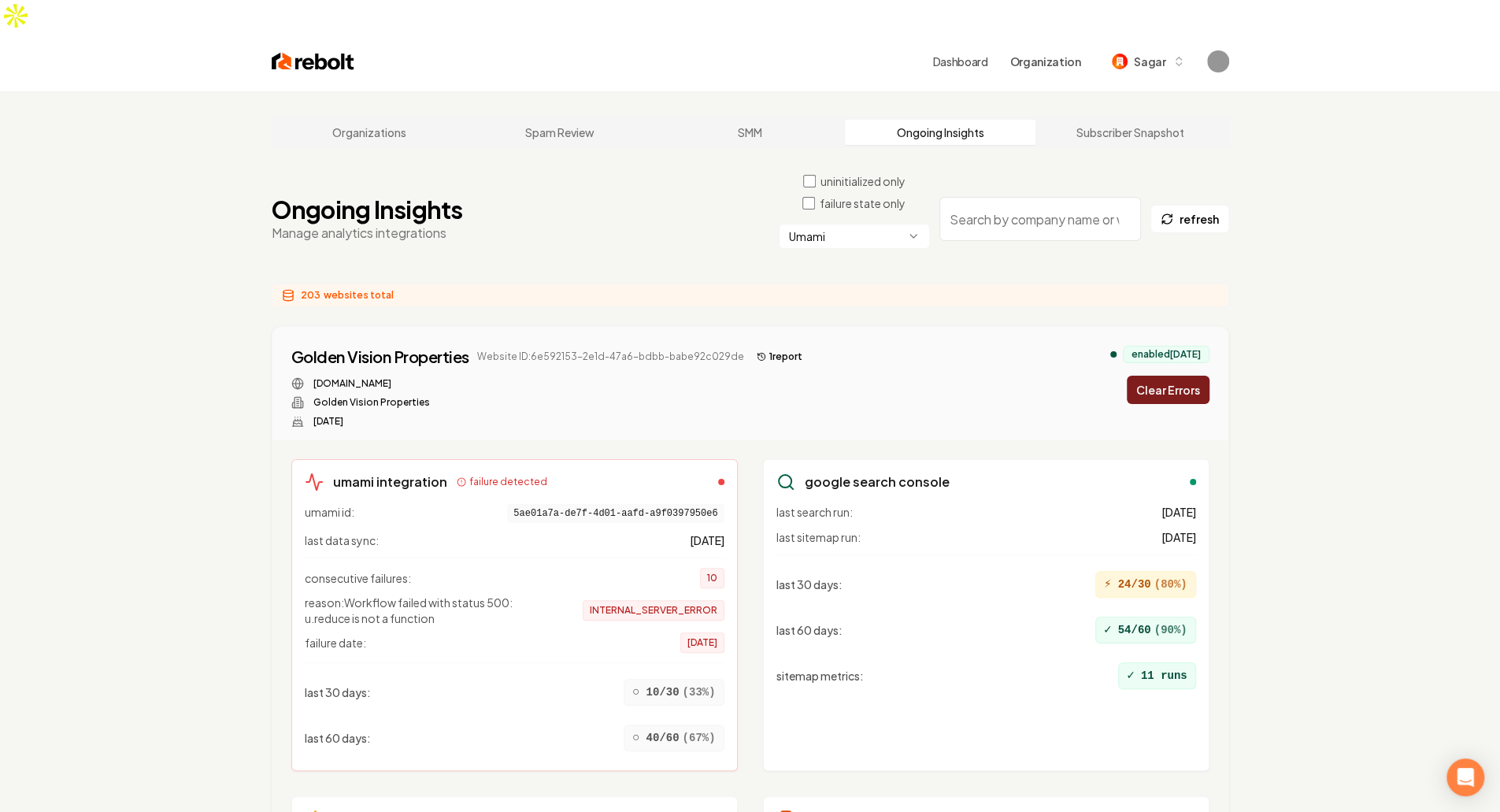
click at [742, 376] on button "Clear Errors" at bounding box center [1167, 390] width 82 height 28
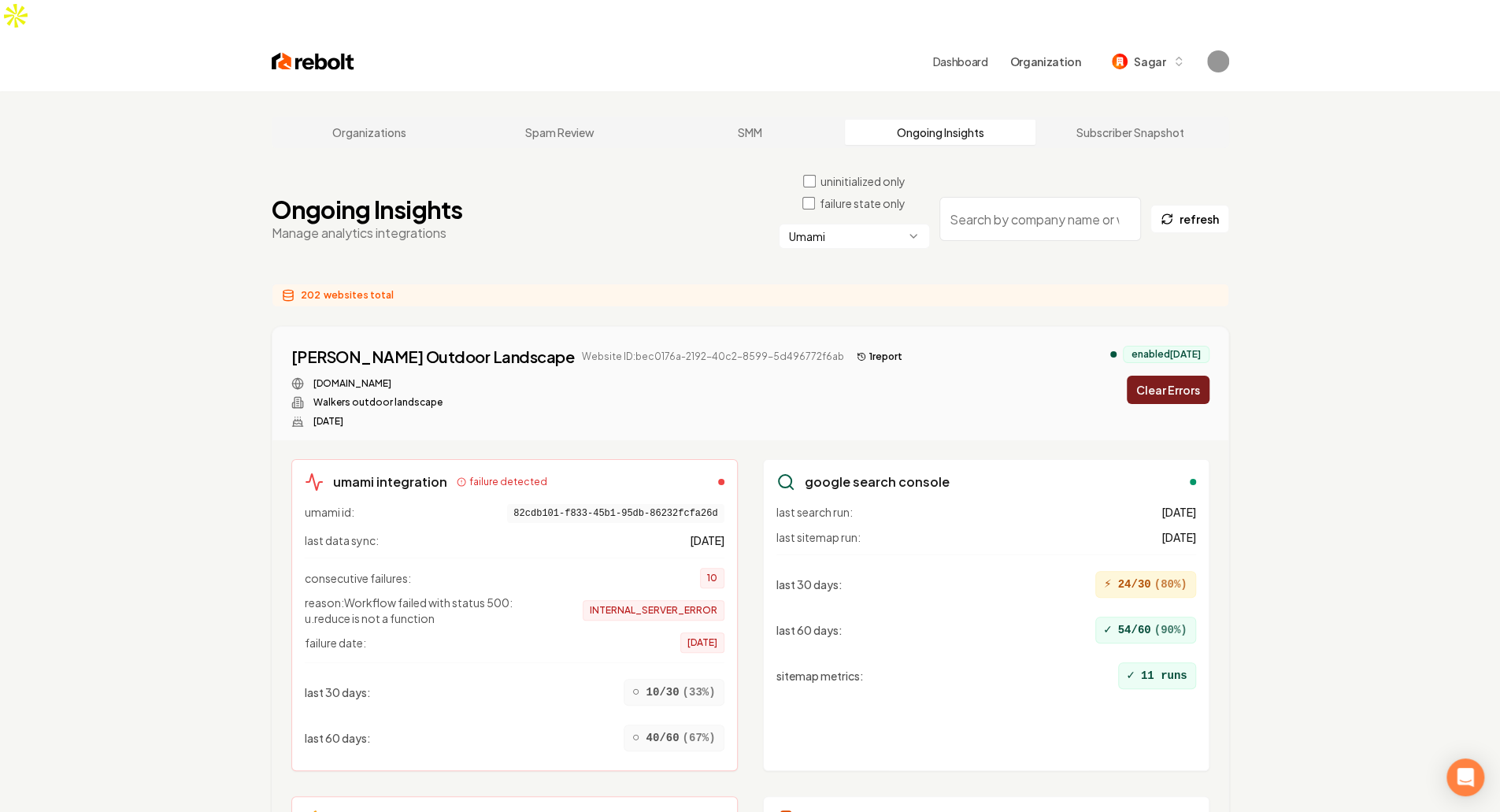
click at [742, 376] on button "Clear Errors" at bounding box center [1167, 390] width 82 height 28
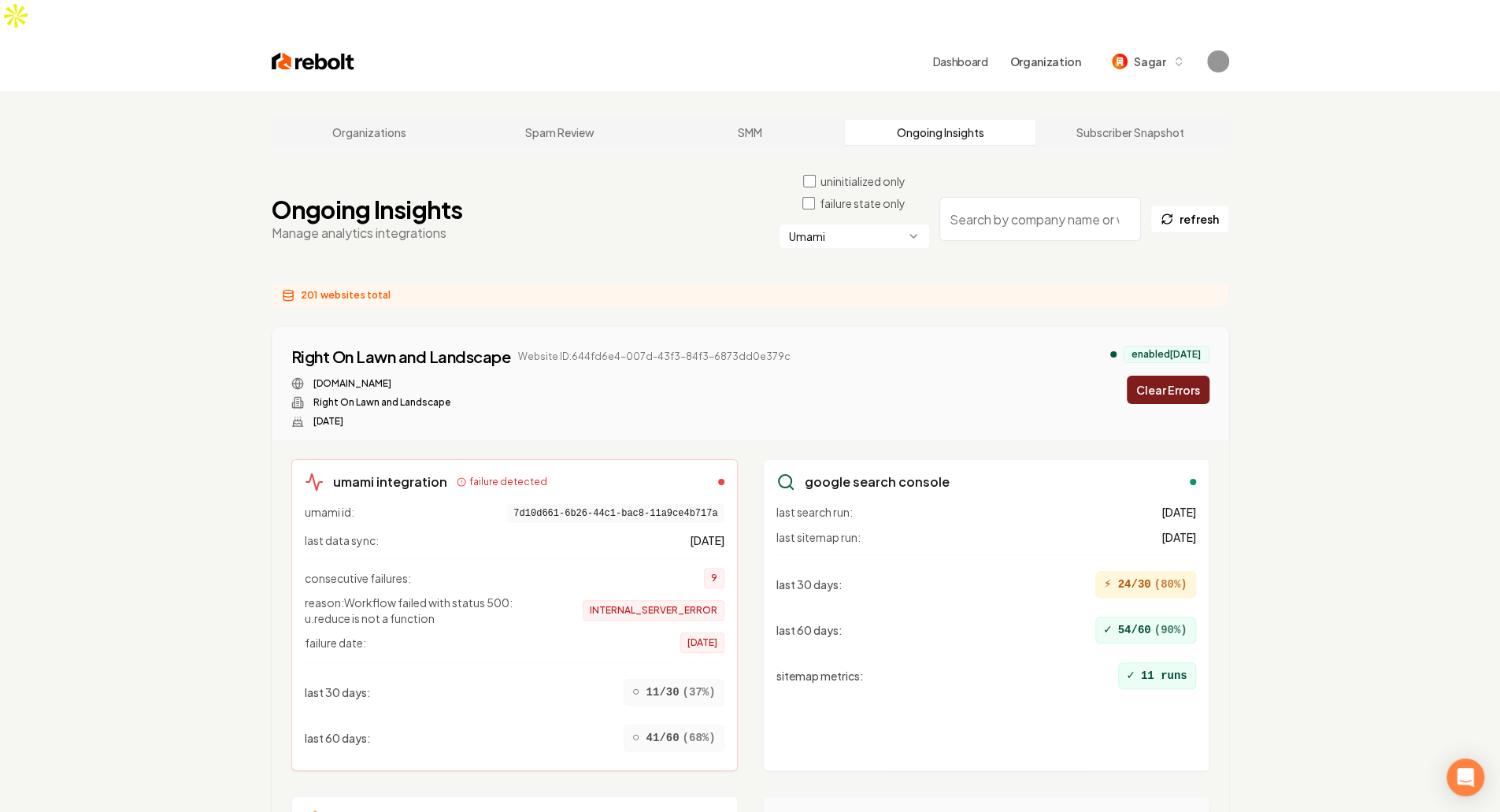
click at [742, 376] on button "Clear Errors" at bounding box center [1167, 390] width 82 height 28
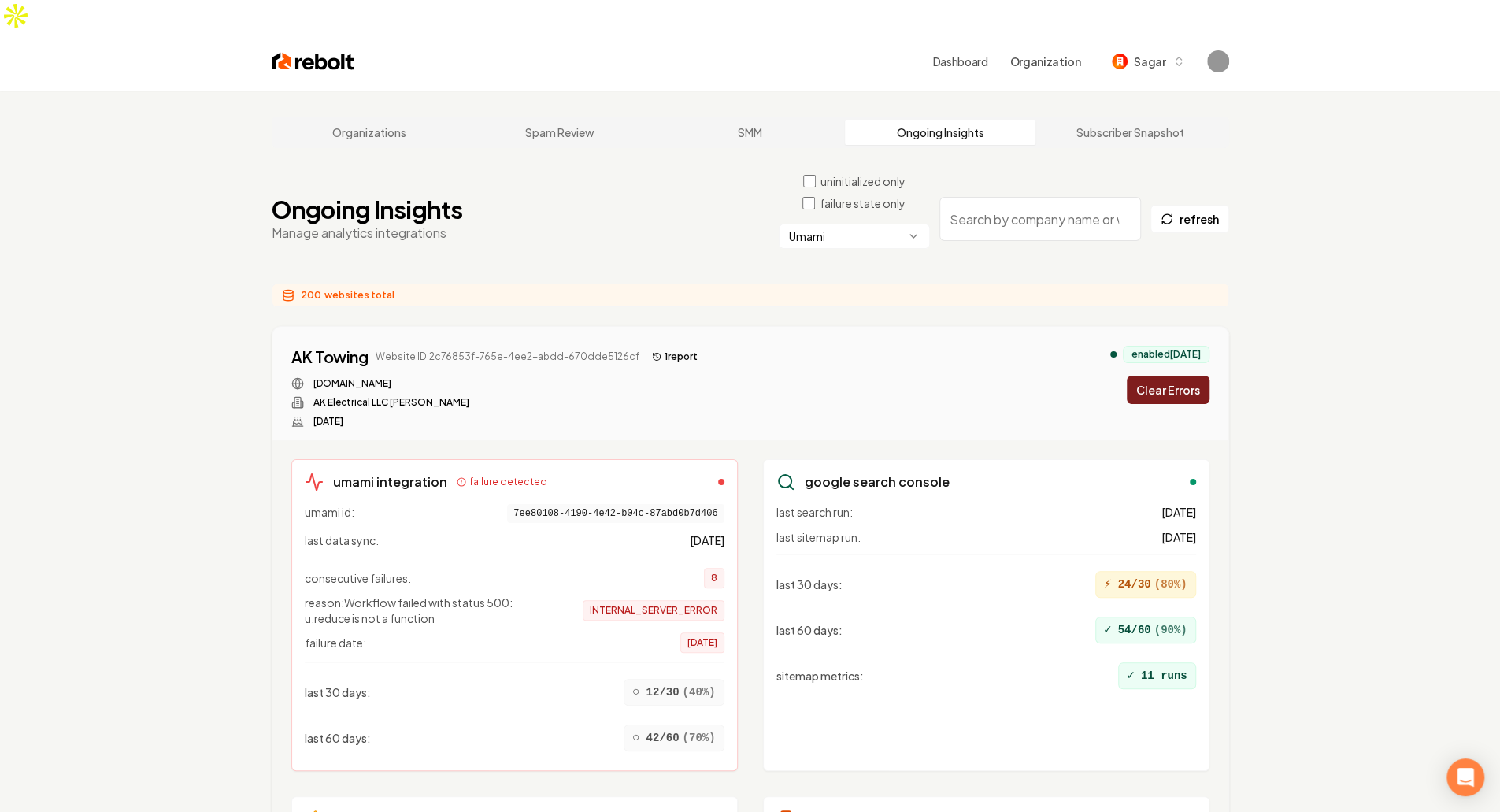
click at [742, 376] on button "Clear Errors" at bounding box center [1167, 390] width 82 height 28
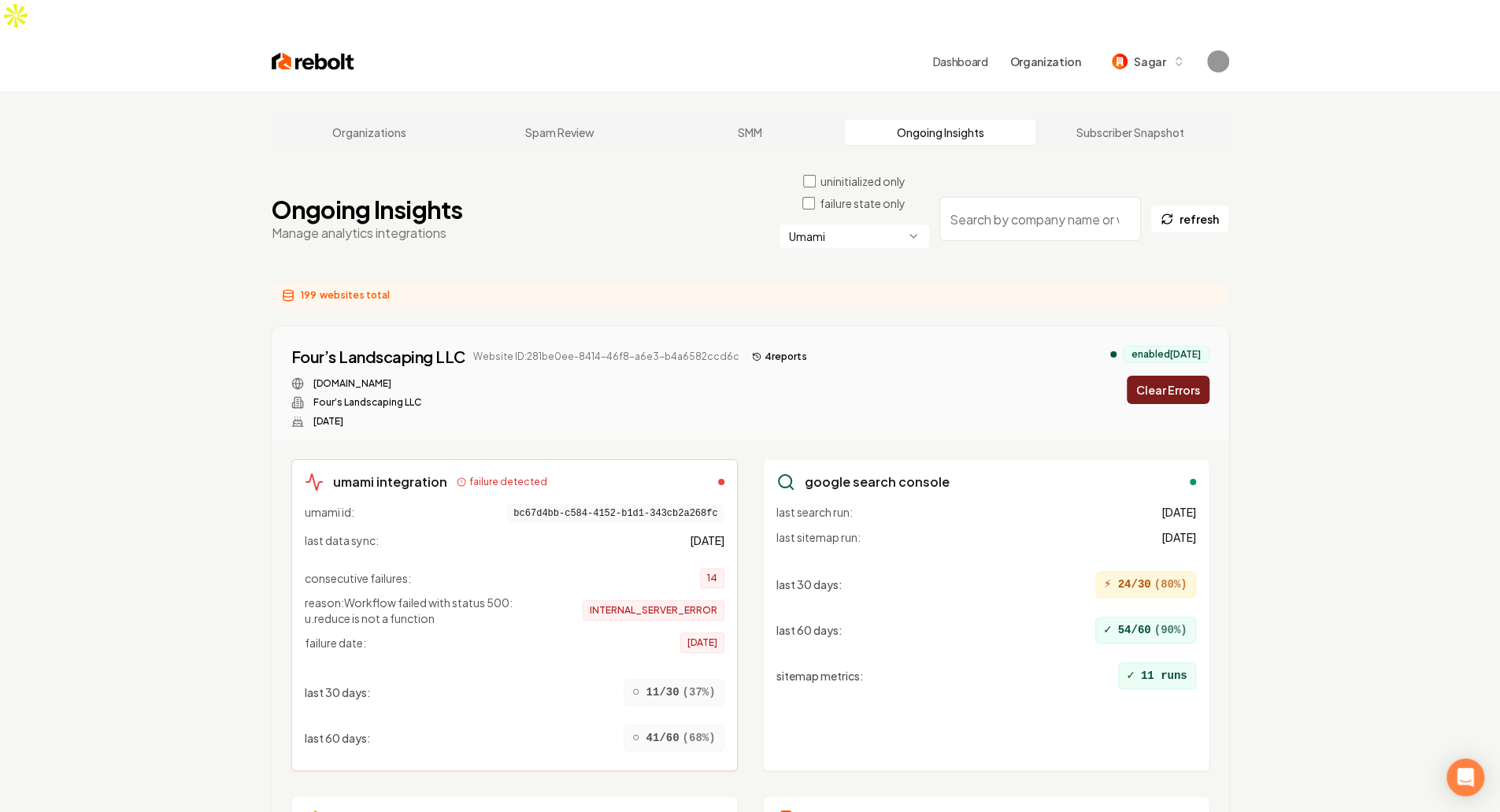
click at [742, 376] on button "Clear Errors" at bounding box center [1167, 390] width 82 height 28
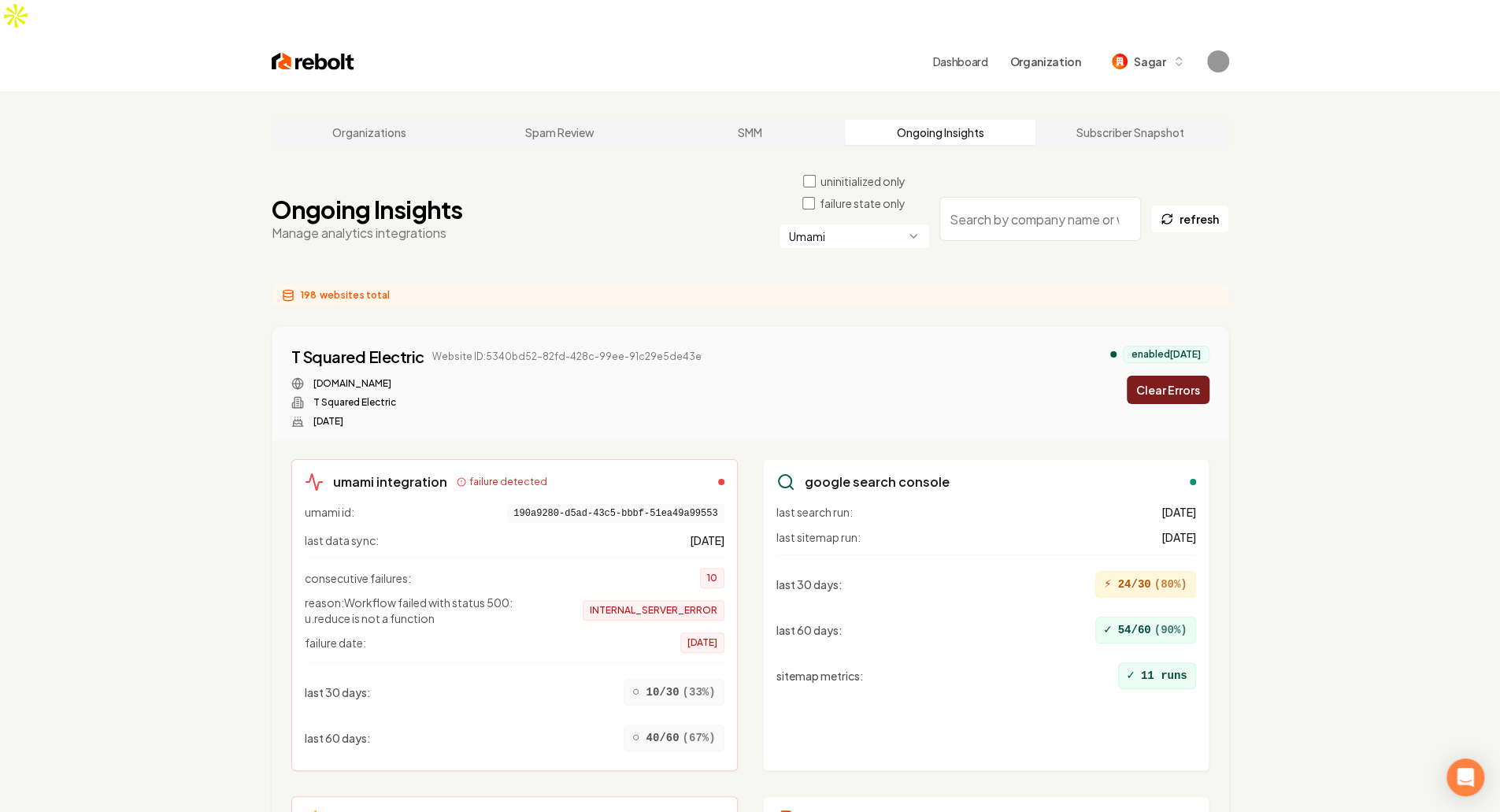
click at [742, 376] on button "Clear Errors" at bounding box center [1167, 390] width 82 height 28
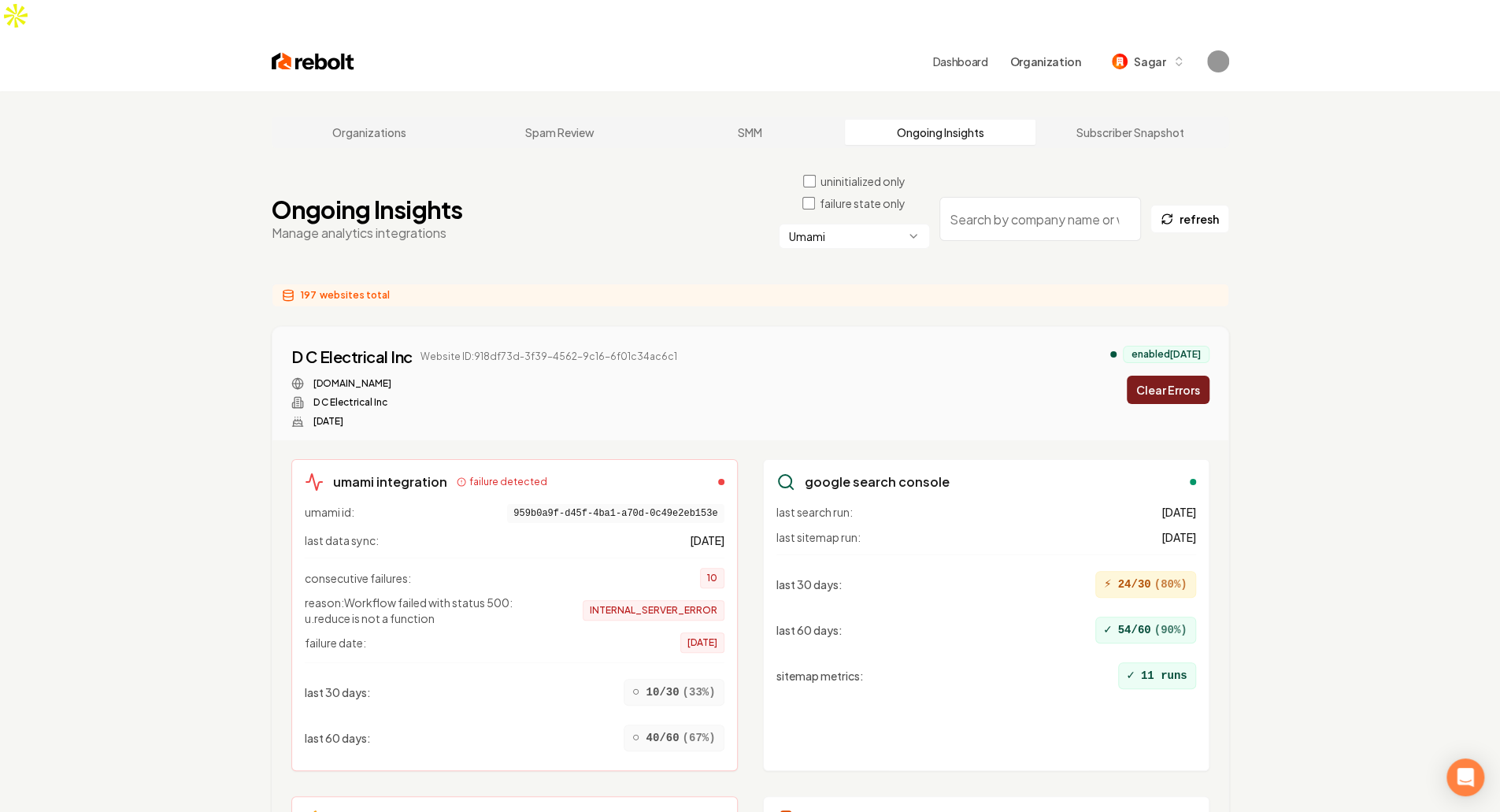
click at [742, 376] on button "Clear Errors" at bounding box center [1167, 390] width 82 height 28
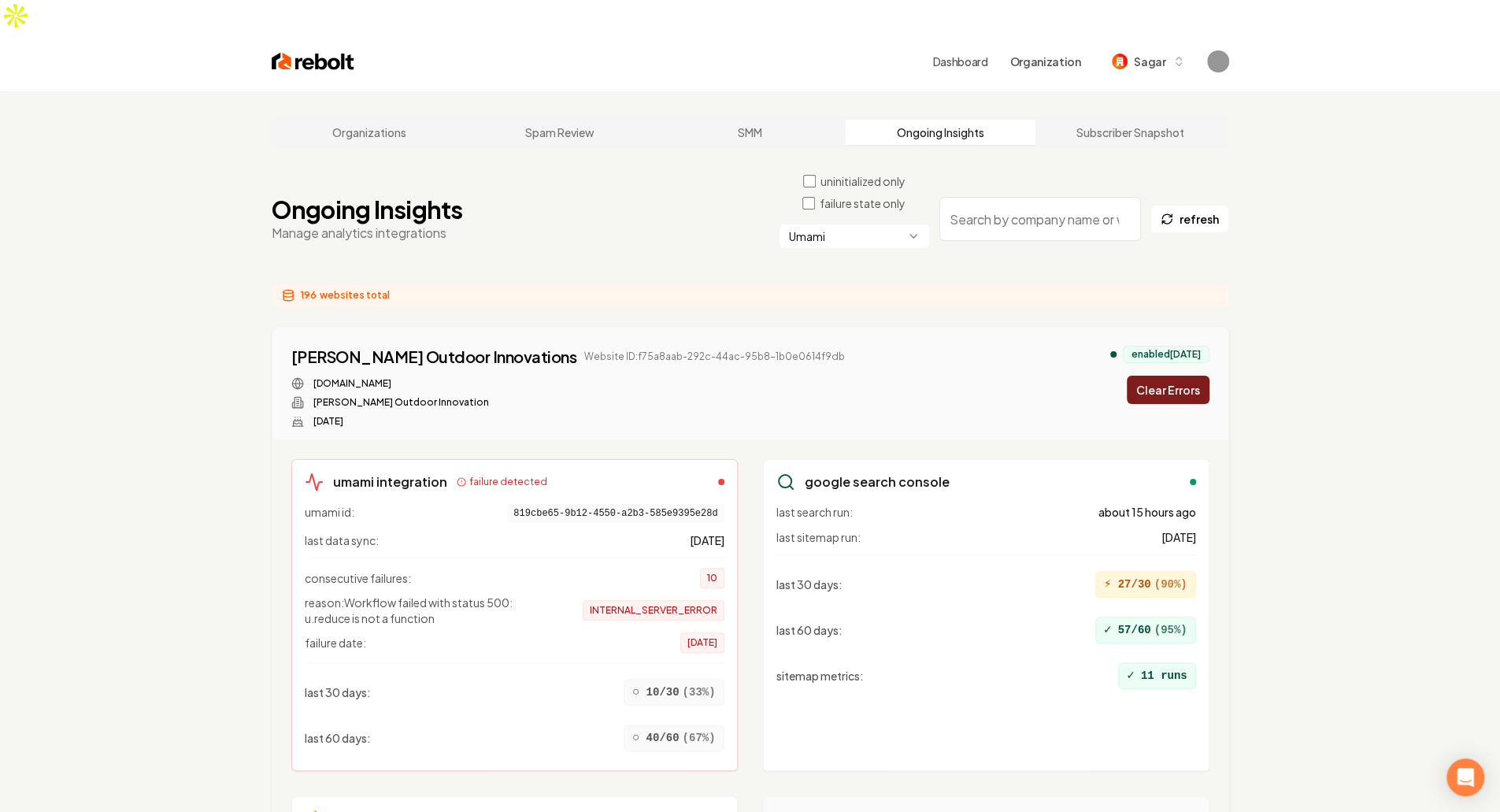
click at [742, 376] on button "Clear Errors" at bounding box center [1167, 390] width 82 height 28
